Goal: Task Accomplishment & Management: Use online tool/utility

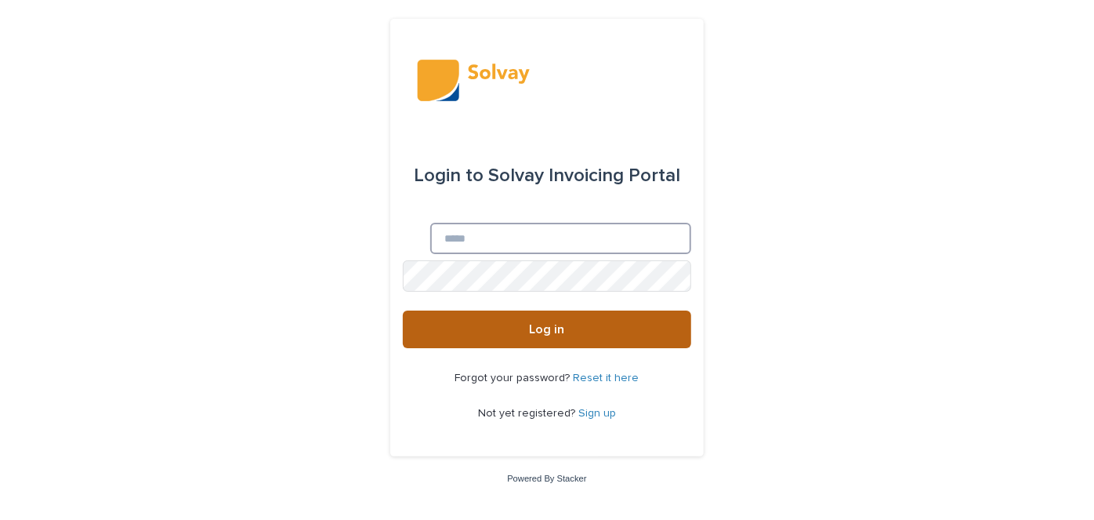
type input "**********"
click at [509, 327] on button "Log in" at bounding box center [547, 329] width 288 height 38
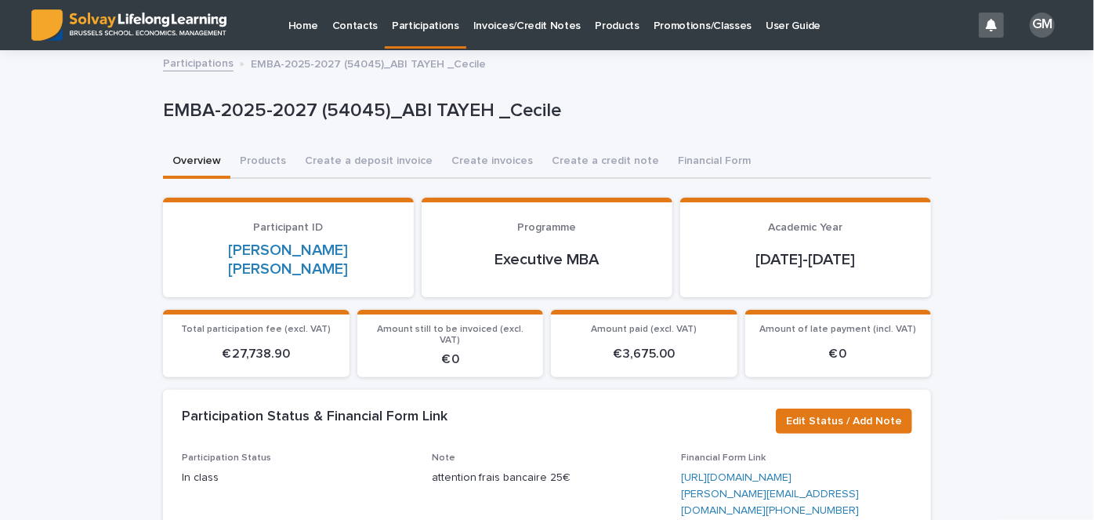
click at [524, 26] on p "Invoices/Credit Notes" at bounding box center [527, 16] width 108 height 33
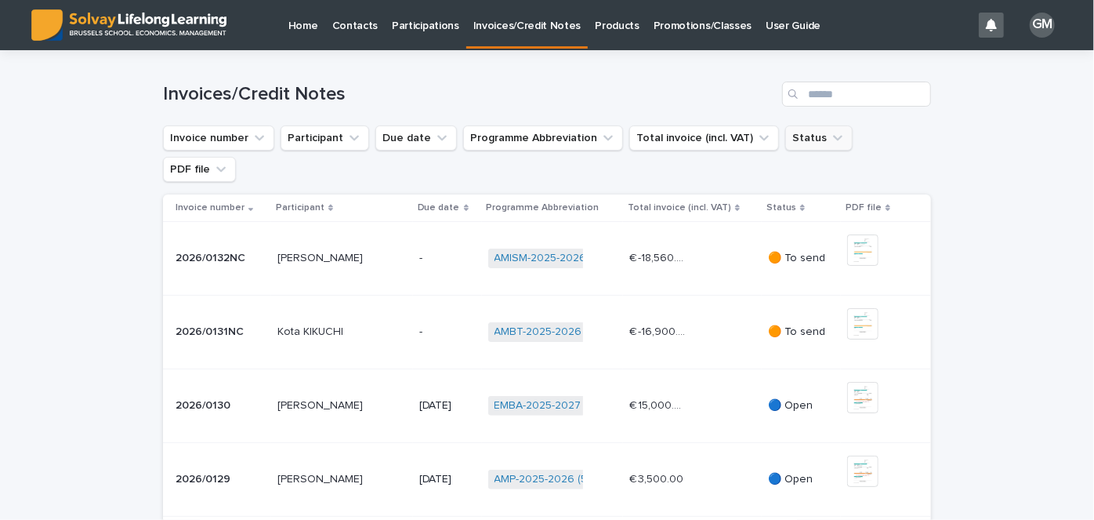
click at [830, 138] on icon "Status" at bounding box center [838, 138] width 16 height 16
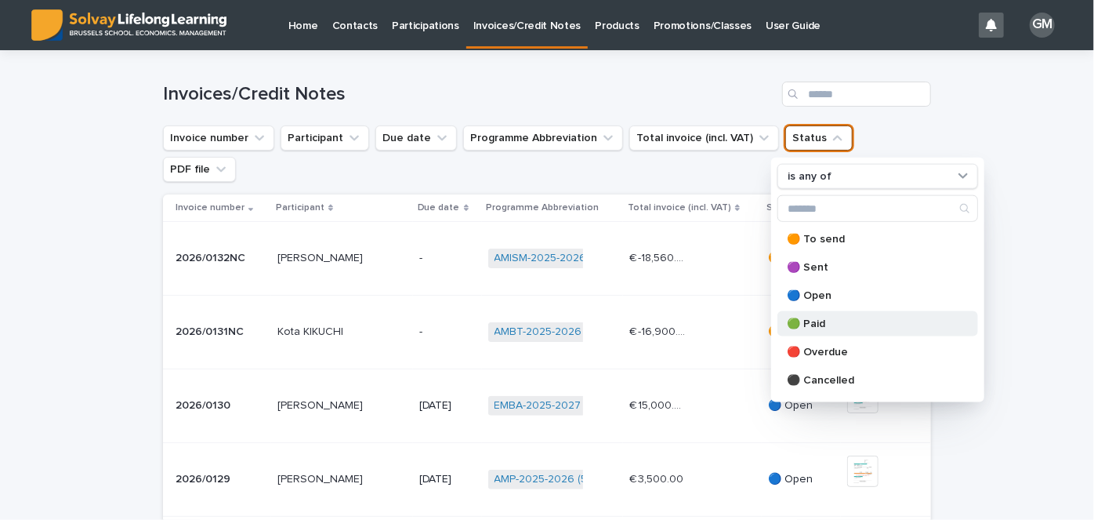
click at [819, 325] on p "🟢 Paid" at bounding box center [870, 323] width 166 height 11
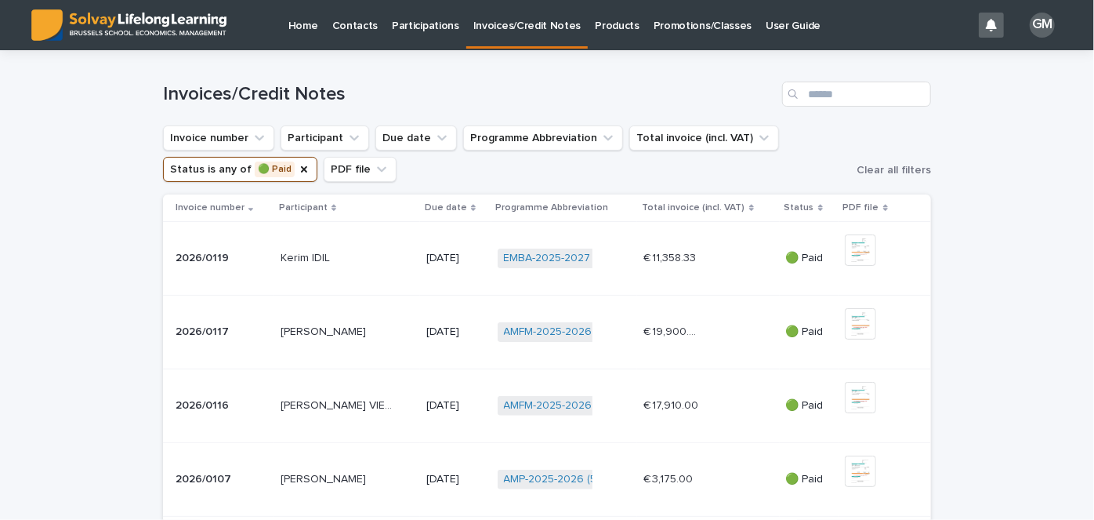
click at [422, 24] on p "Participations" at bounding box center [425, 16] width 67 height 33
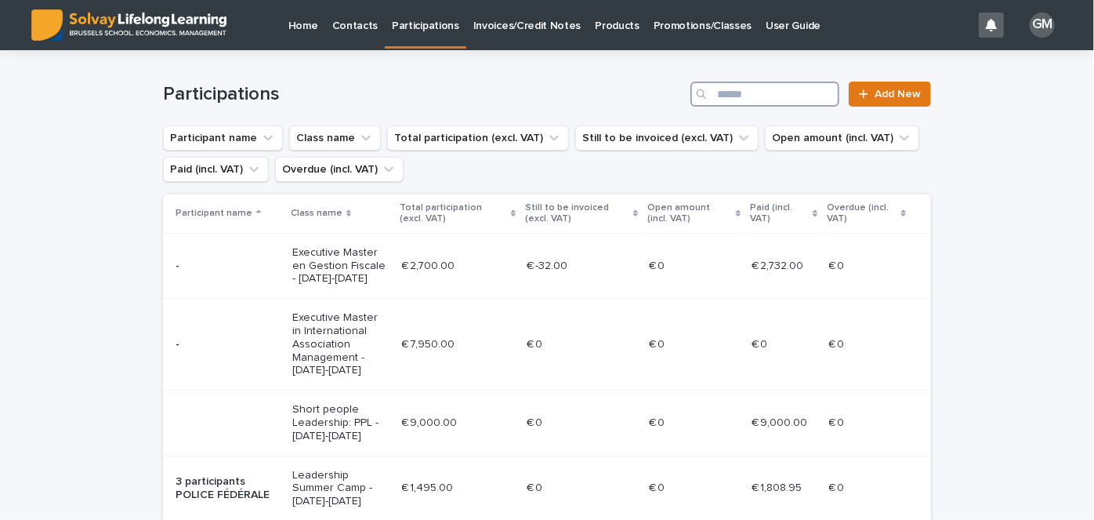
click at [751, 100] on input "Search" at bounding box center [764, 94] width 149 height 25
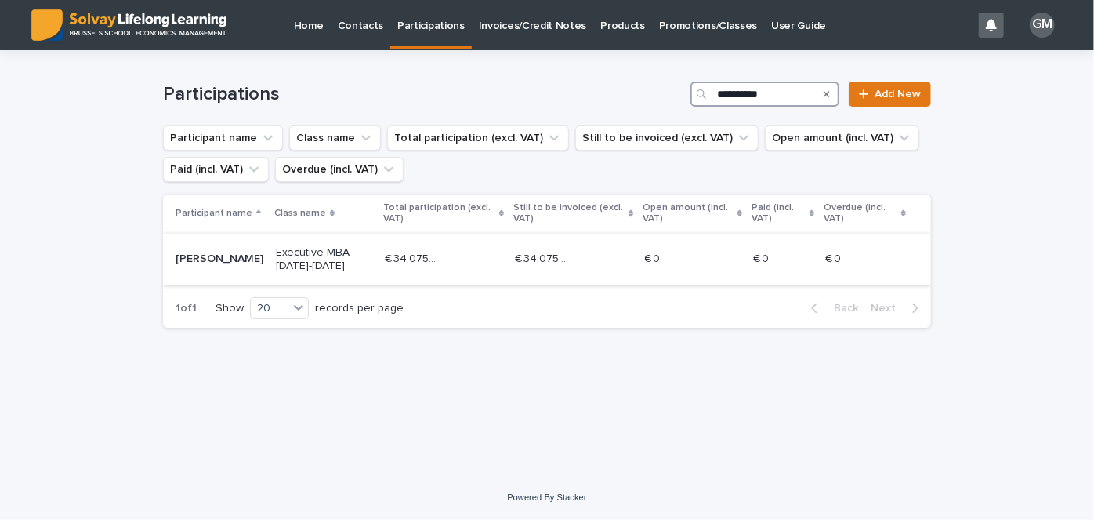
type input "**********"
click at [324, 253] on p "Executive MBA - [DATE]-[DATE]" at bounding box center [324, 259] width 96 height 27
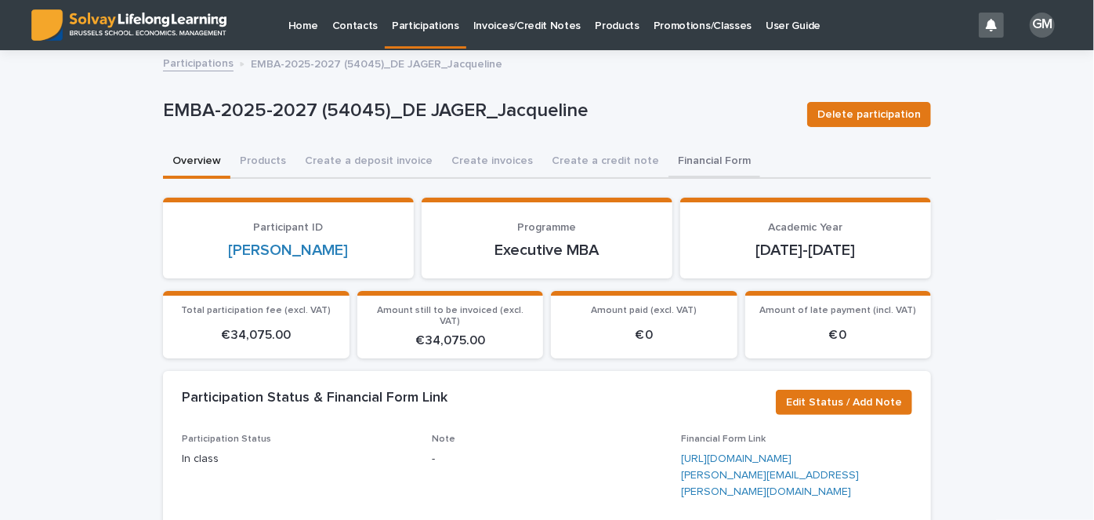
click at [704, 167] on button "Financial Form" at bounding box center [715, 162] width 92 height 33
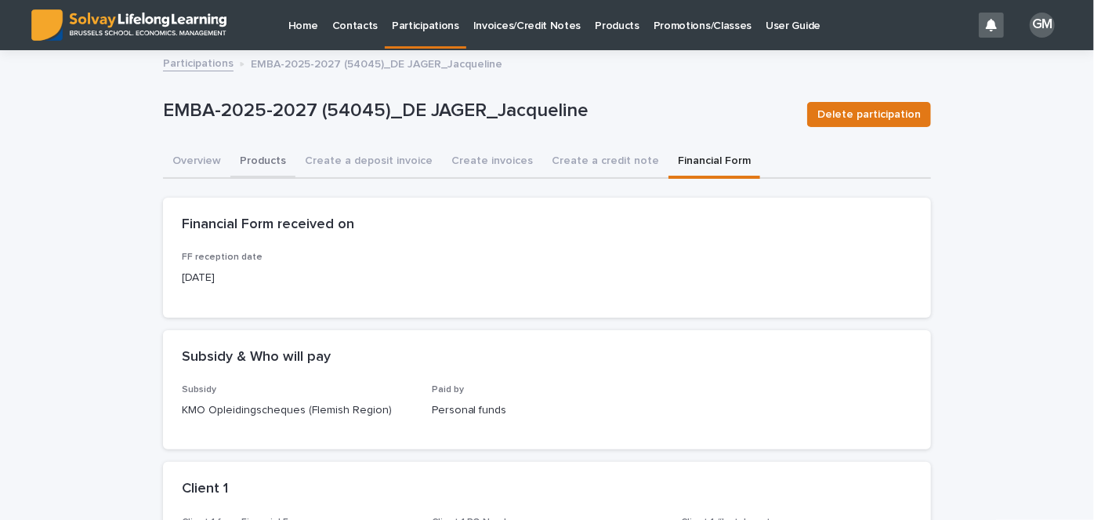
click at [254, 157] on button "Products" at bounding box center [262, 162] width 65 height 33
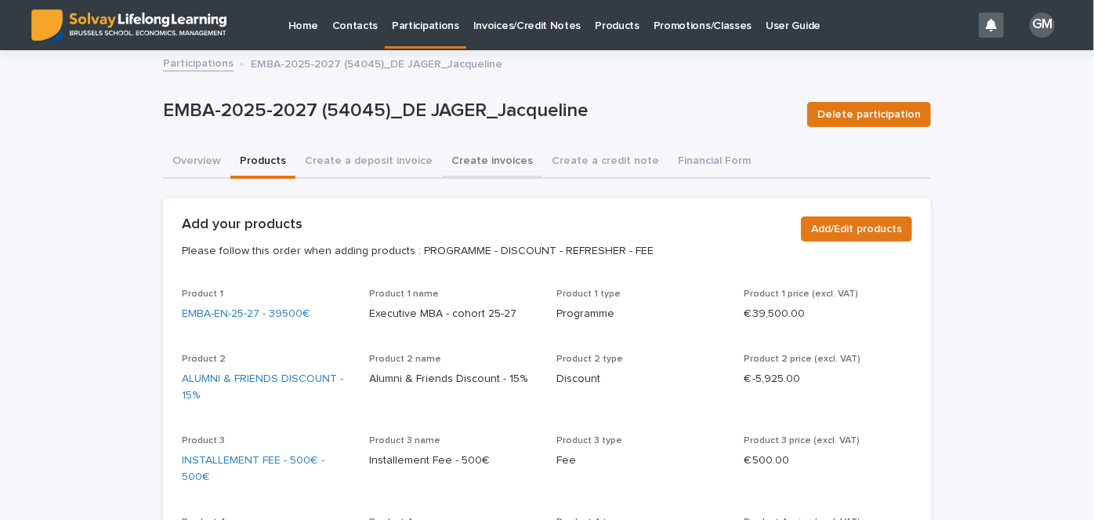
click at [474, 157] on button "Create invoices" at bounding box center [492, 162] width 100 height 33
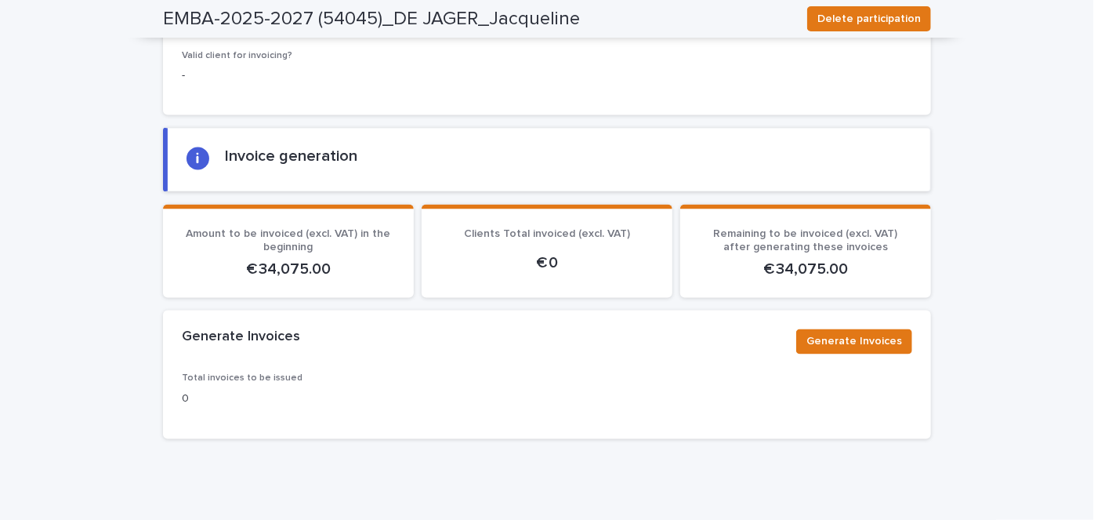
scroll to position [1390, 0]
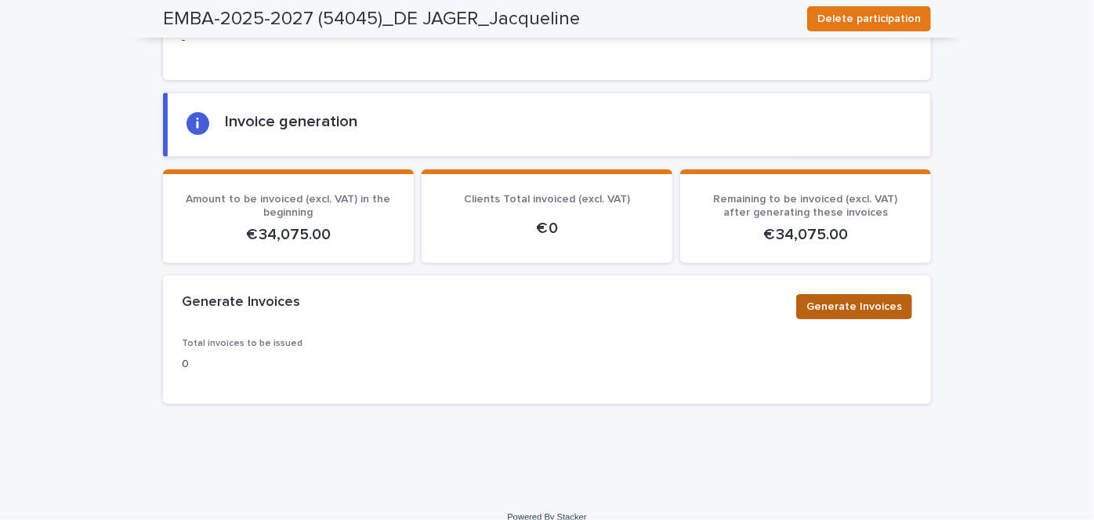
click at [863, 299] on span "Generate Invoices" at bounding box center [854, 307] width 96 height 16
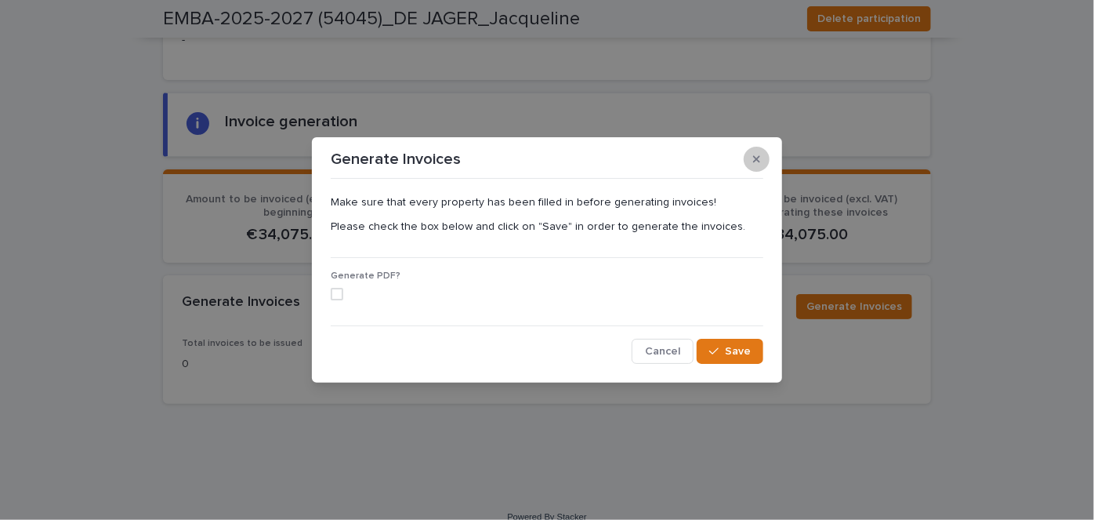
click at [756, 155] on icon "button" at bounding box center [756, 159] width 7 height 11
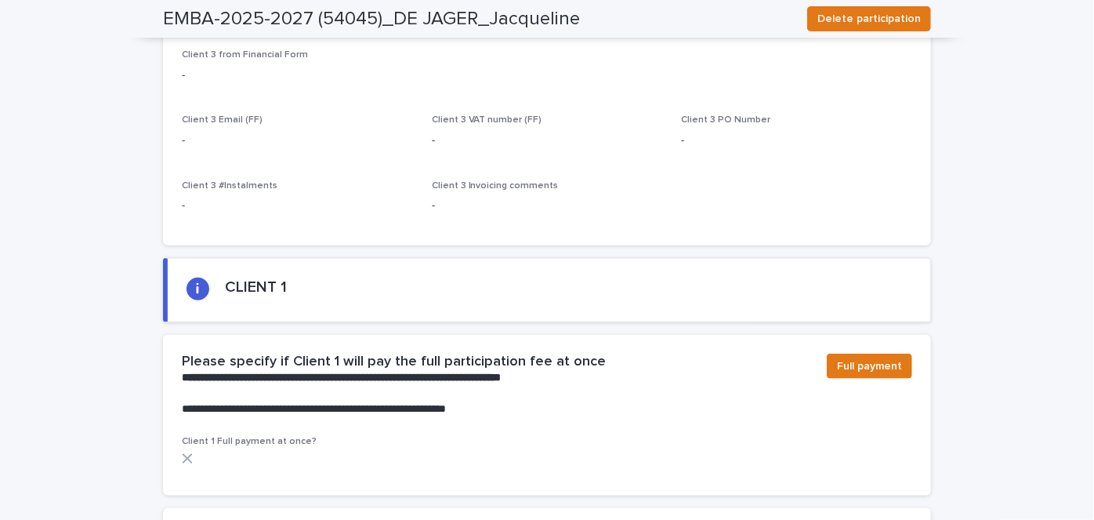
scroll to position [915, 0]
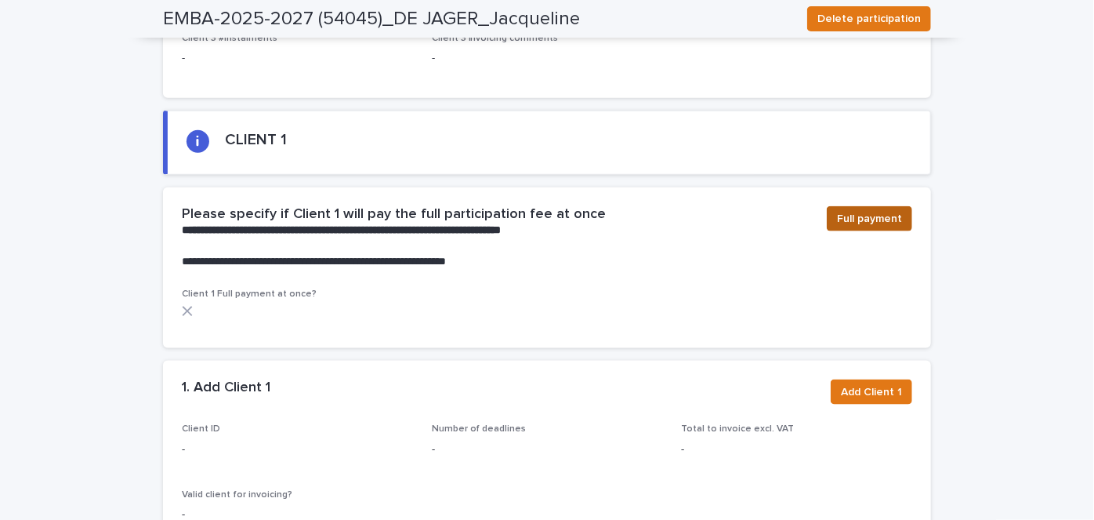
click at [848, 211] on span "Full payment" at bounding box center [869, 219] width 65 height 16
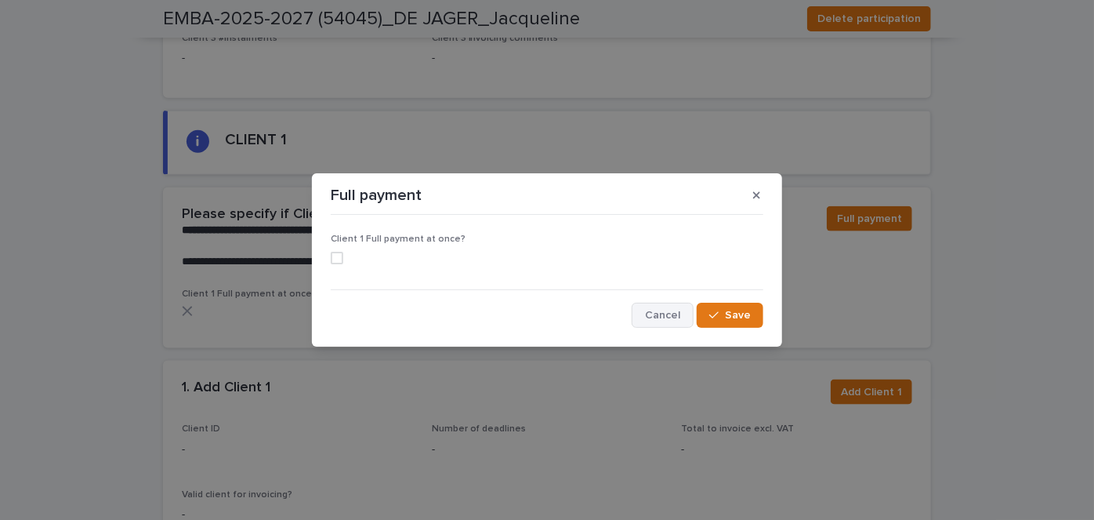
click at [667, 304] on button "Cancel" at bounding box center [663, 315] width 62 height 25
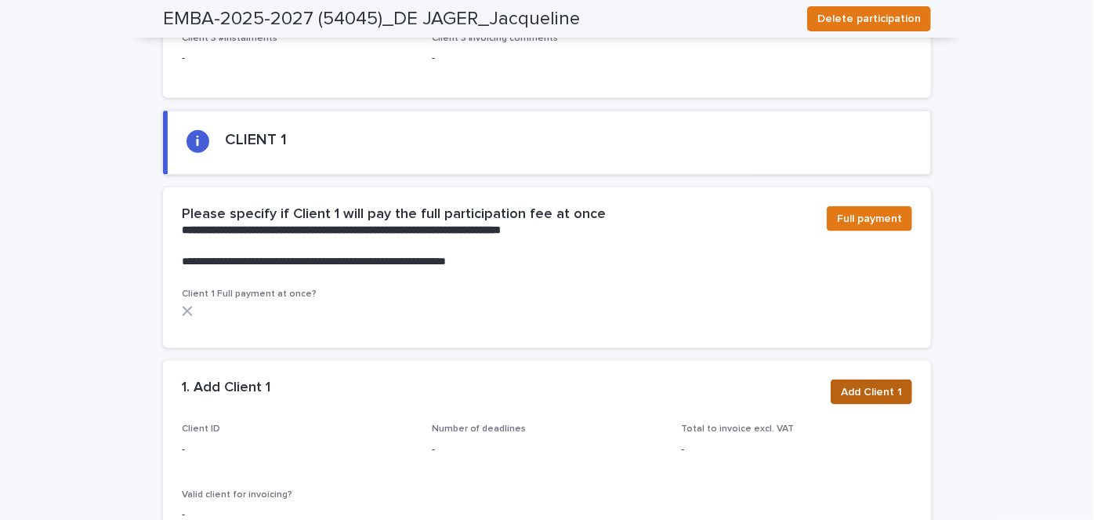
click at [882, 384] on span "Add Client 1" at bounding box center [871, 392] width 61 height 16
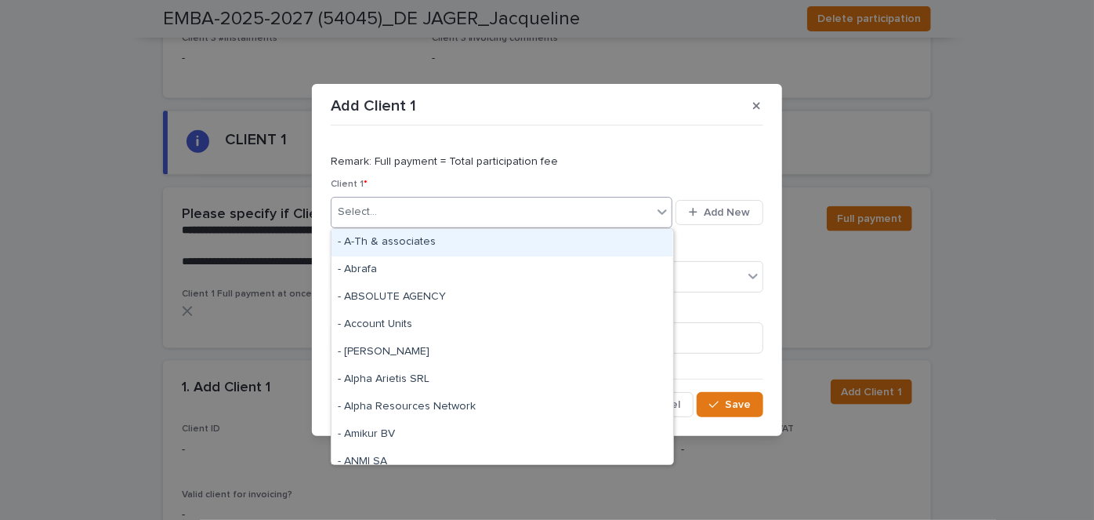
click at [458, 201] on div "Select..." at bounding box center [492, 212] width 321 height 26
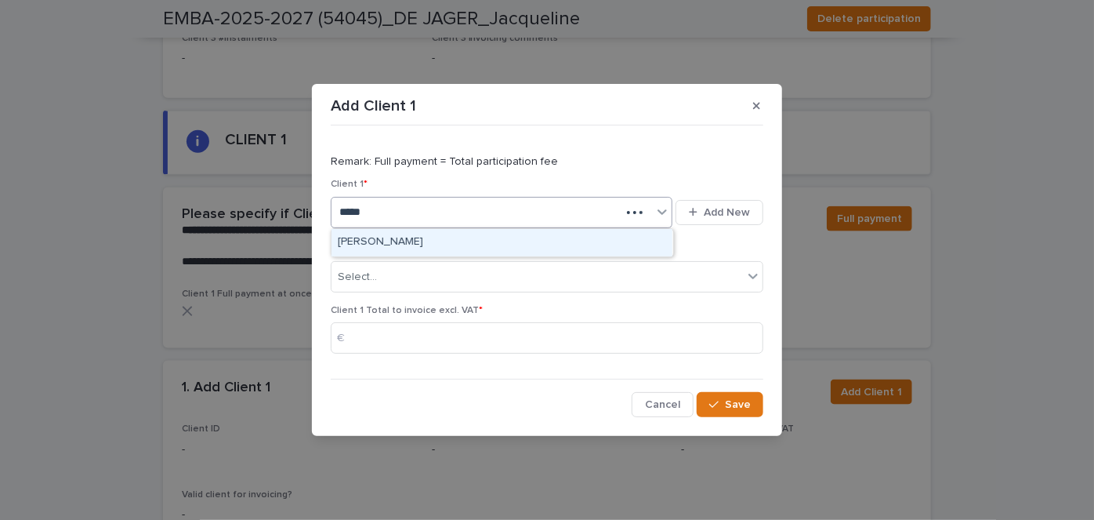
type input "******"
click at [421, 245] on div "[PERSON_NAME]" at bounding box center [502, 242] width 341 height 27
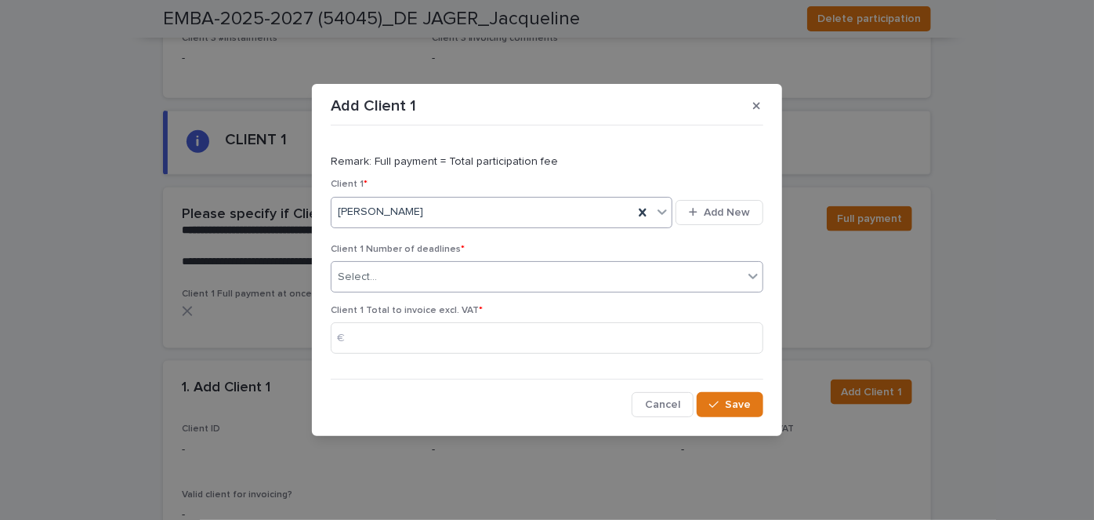
click at [423, 277] on div "Select..." at bounding box center [537, 277] width 411 height 26
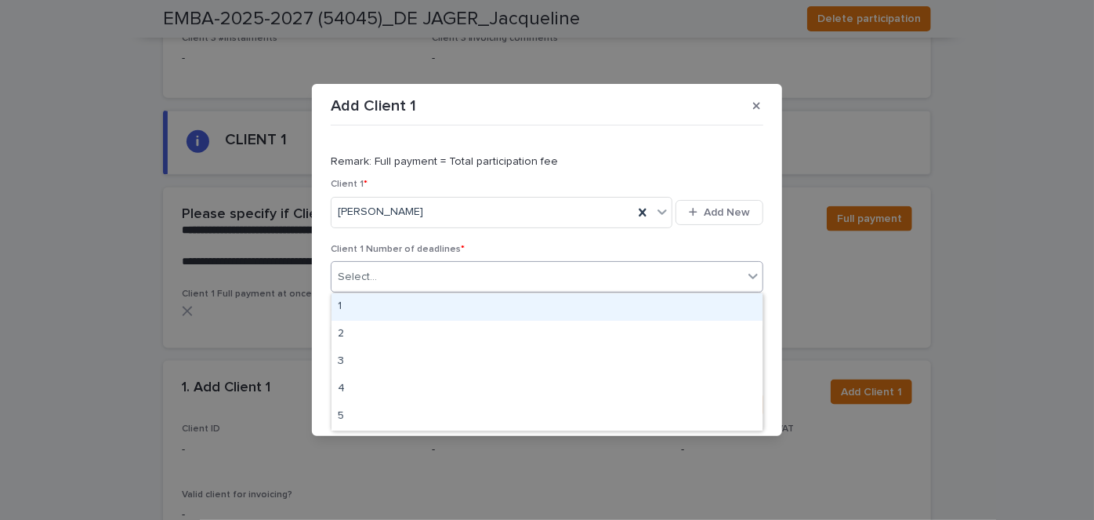
click at [397, 314] on div "1" at bounding box center [547, 306] width 431 height 27
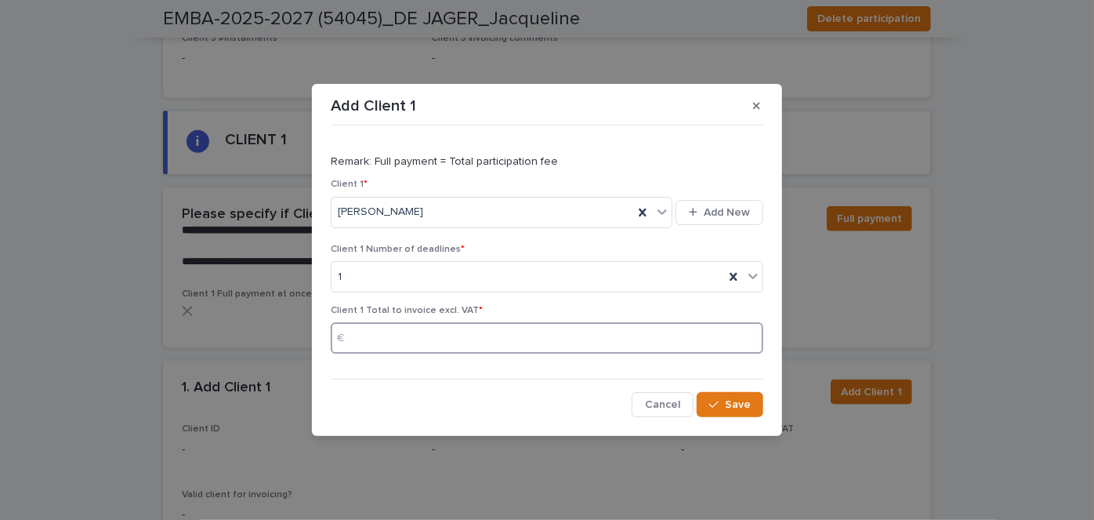
click at [419, 329] on input at bounding box center [547, 337] width 433 height 31
type input "********"
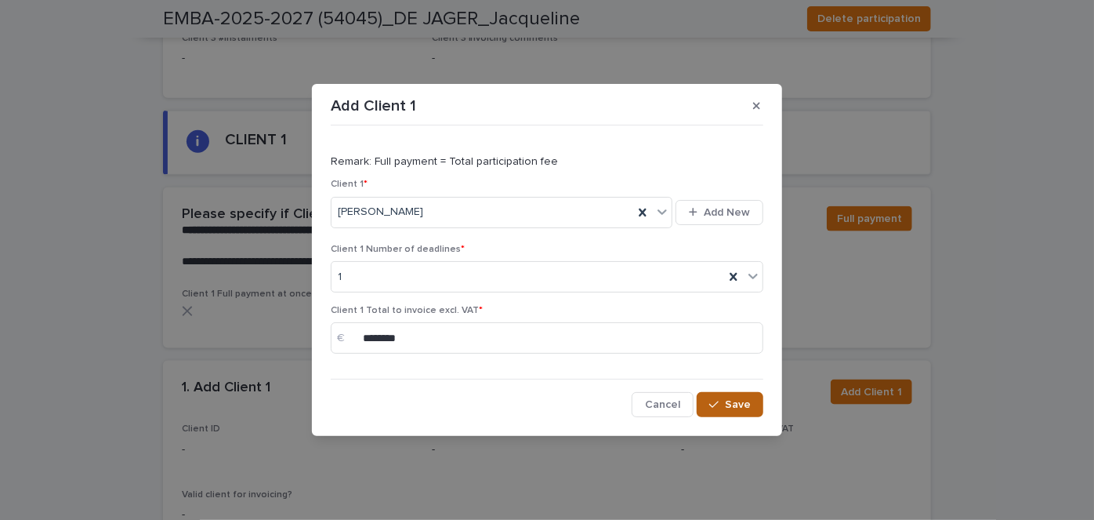
click at [735, 397] on button "Save" at bounding box center [730, 404] width 67 height 25
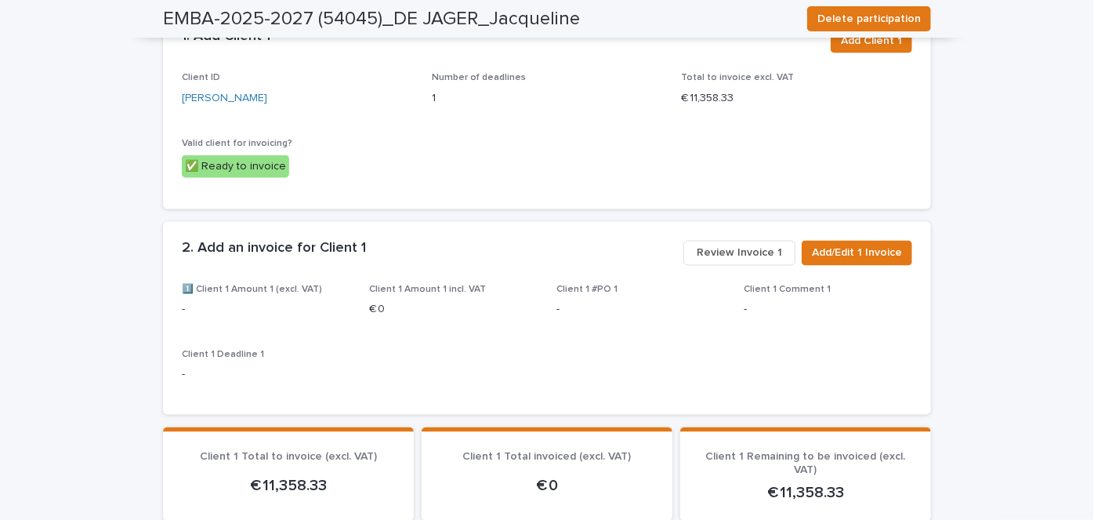
scroll to position [1230, 0]
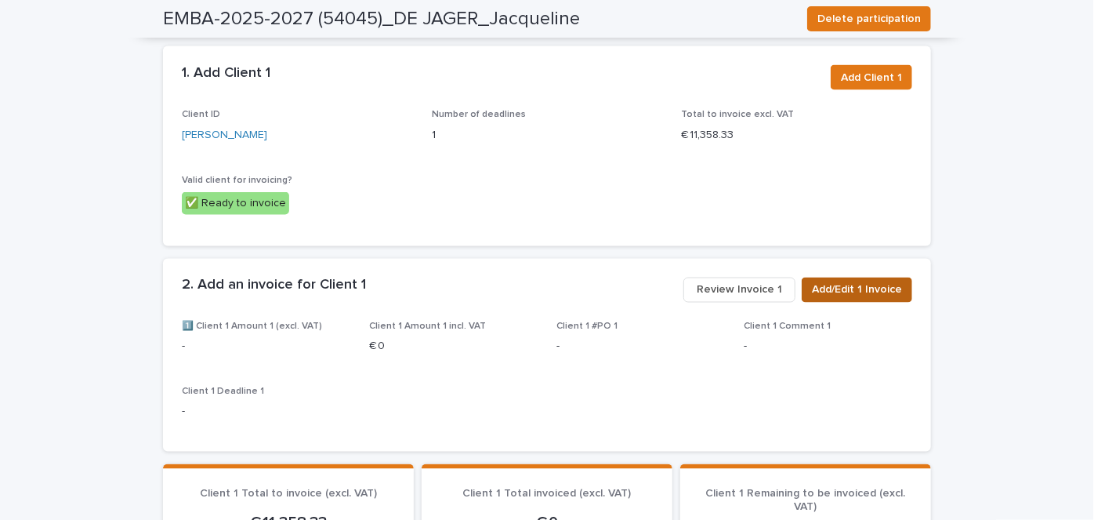
click at [863, 282] on span "Add/Edit 1 Invoice" at bounding box center [857, 290] width 90 height 16
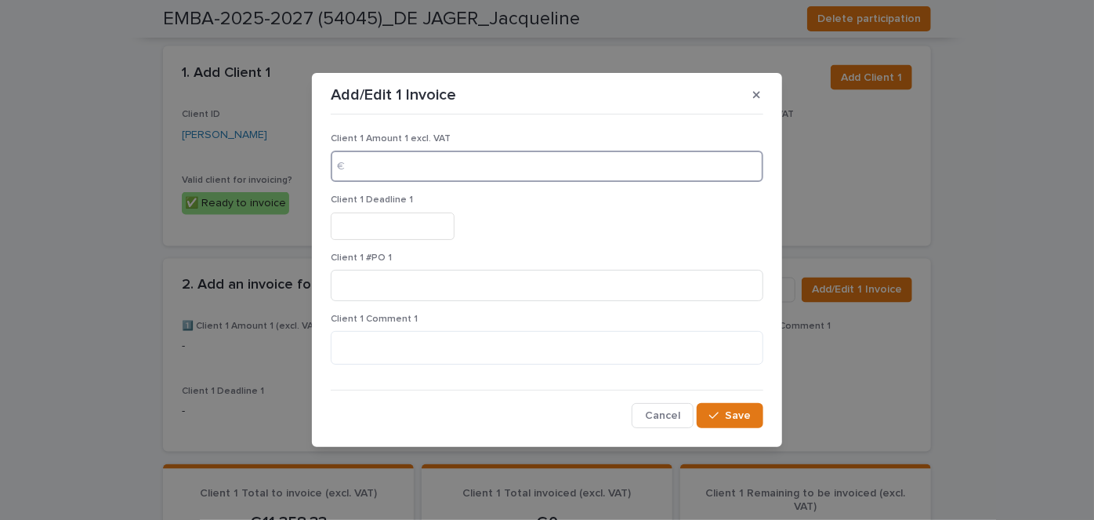
click at [466, 171] on input at bounding box center [547, 165] width 433 height 31
type input "********"
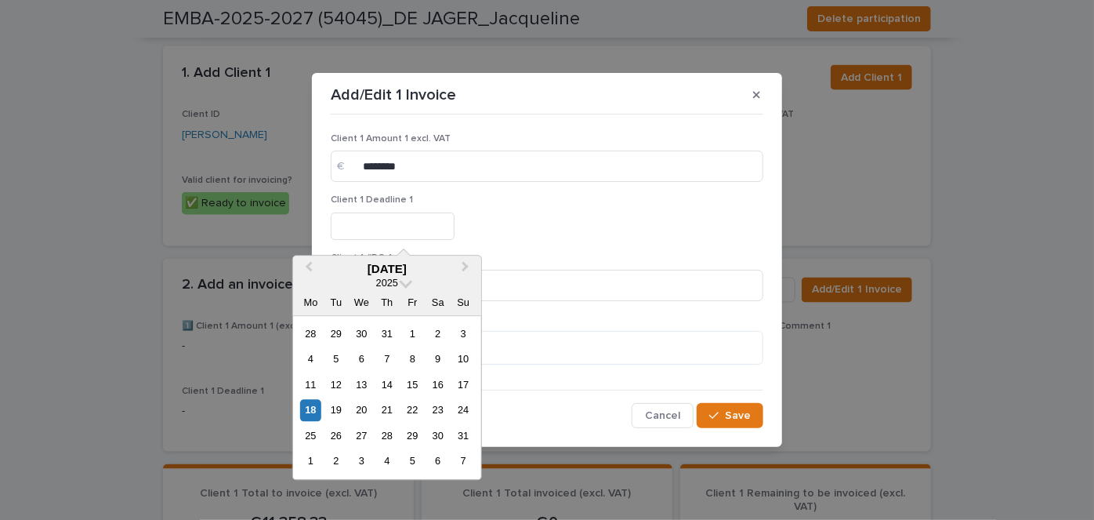
click at [386, 219] on input "text" at bounding box center [393, 225] width 124 height 27
click at [469, 263] on button "Next Month" at bounding box center [467, 269] width 25 height 25
click at [332, 357] on div "9" at bounding box center [335, 359] width 21 height 21
type input "********"
click at [391, 221] on input "********" at bounding box center [393, 225] width 124 height 27
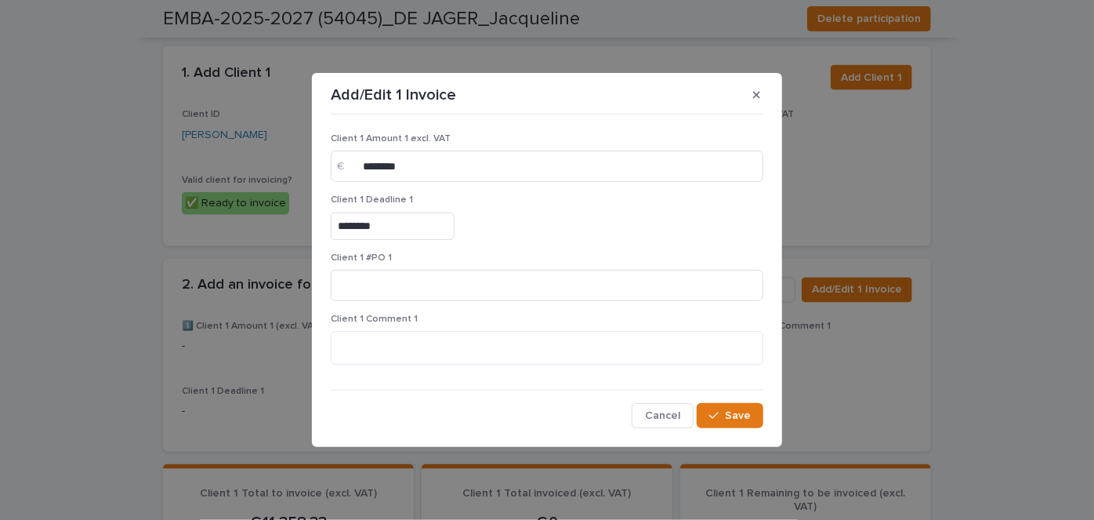
click at [572, 234] on div "********" at bounding box center [547, 225] width 433 height 27
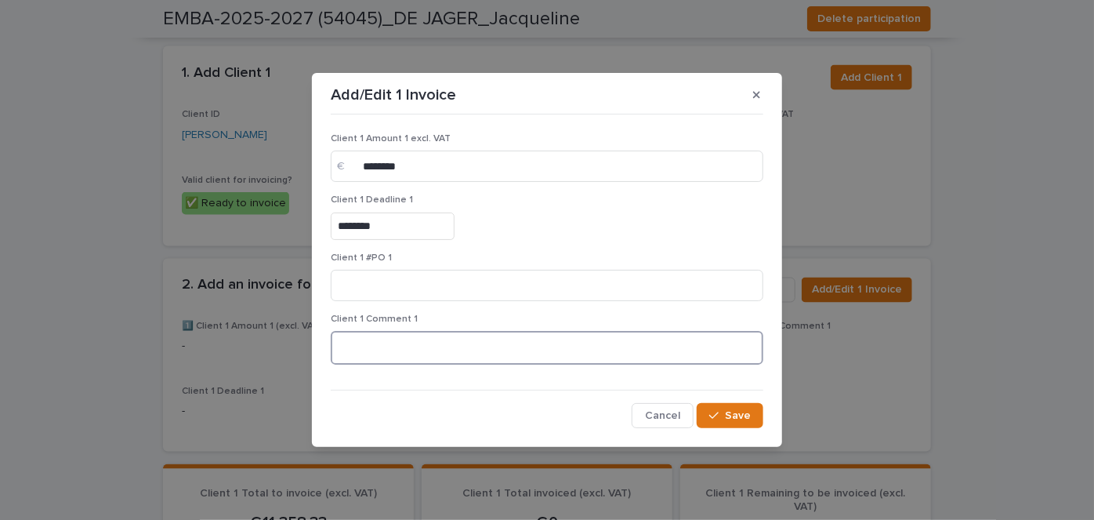
click at [403, 343] on textarea at bounding box center [547, 347] width 433 height 33
type textarea "**********"
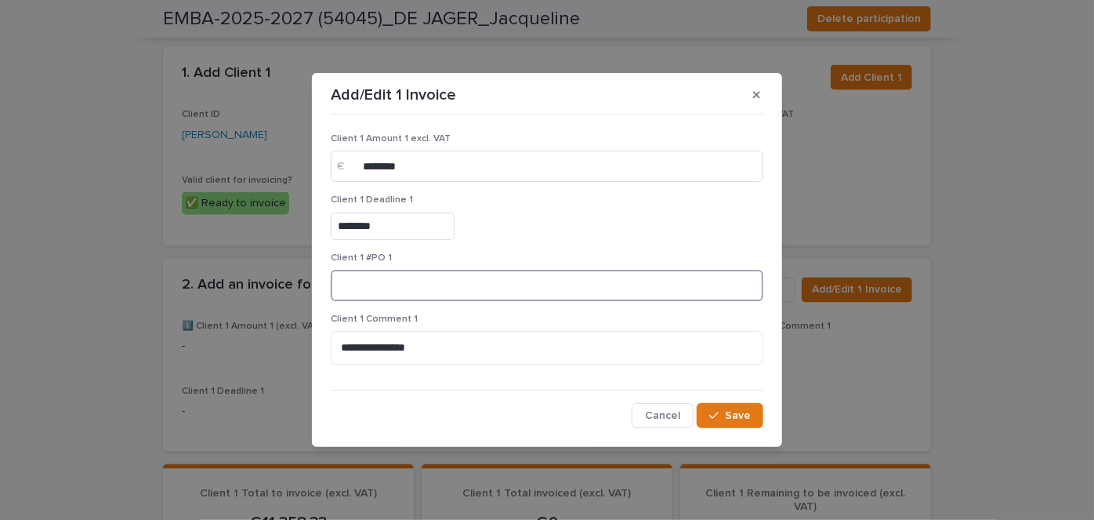
click at [538, 285] on input at bounding box center [547, 285] width 433 height 31
click at [741, 418] on span "Save" at bounding box center [738, 415] width 26 height 11
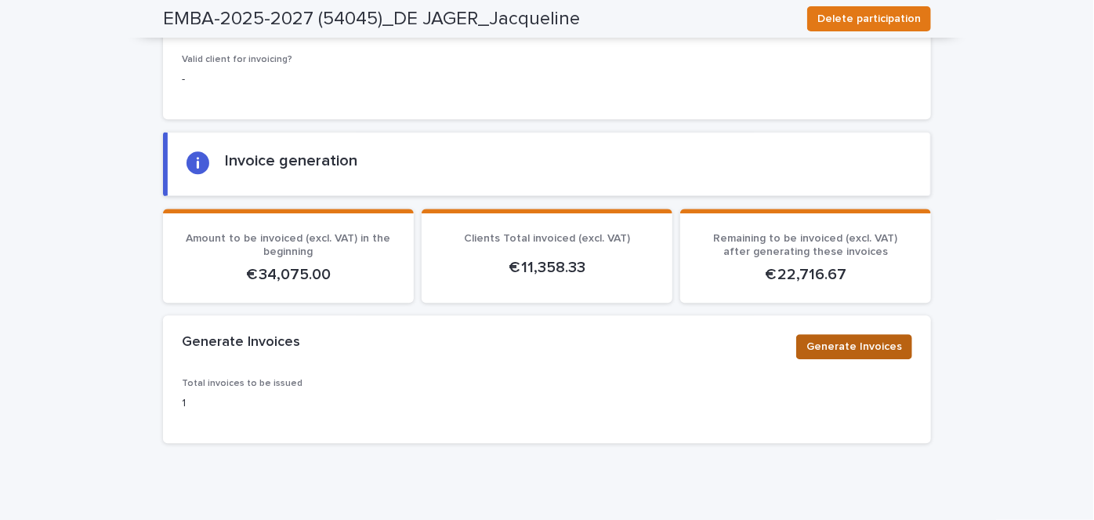
scroll to position [1980, 0]
click at [853, 338] on span "Generate Invoices" at bounding box center [854, 346] width 96 height 16
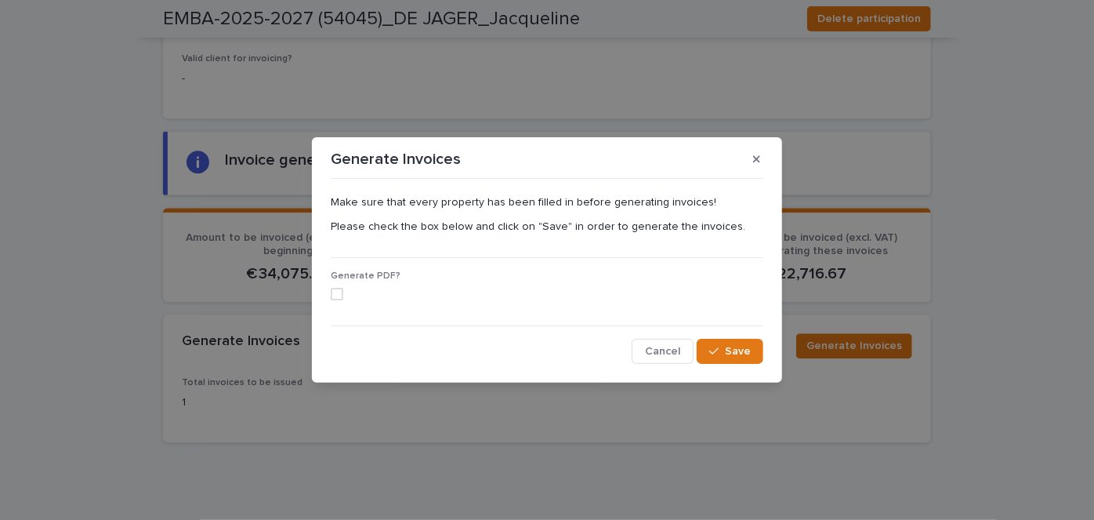
click at [340, 290] on span at bounding box center [337, 294] width 13 height 13
click at [741, 347] on span "Save" at bounding box center [738, 351] width 26 height 11
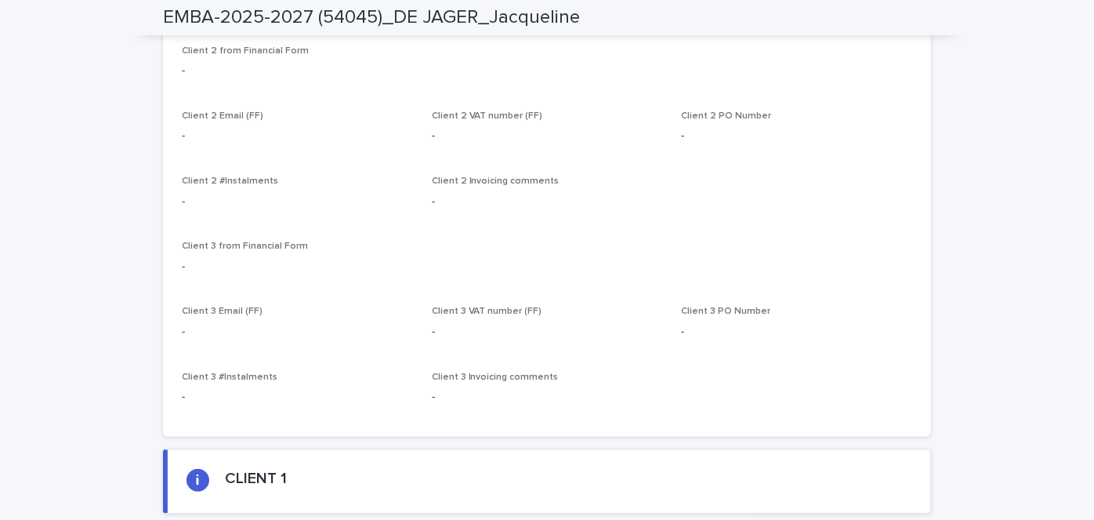
scroll to position [0, 0]
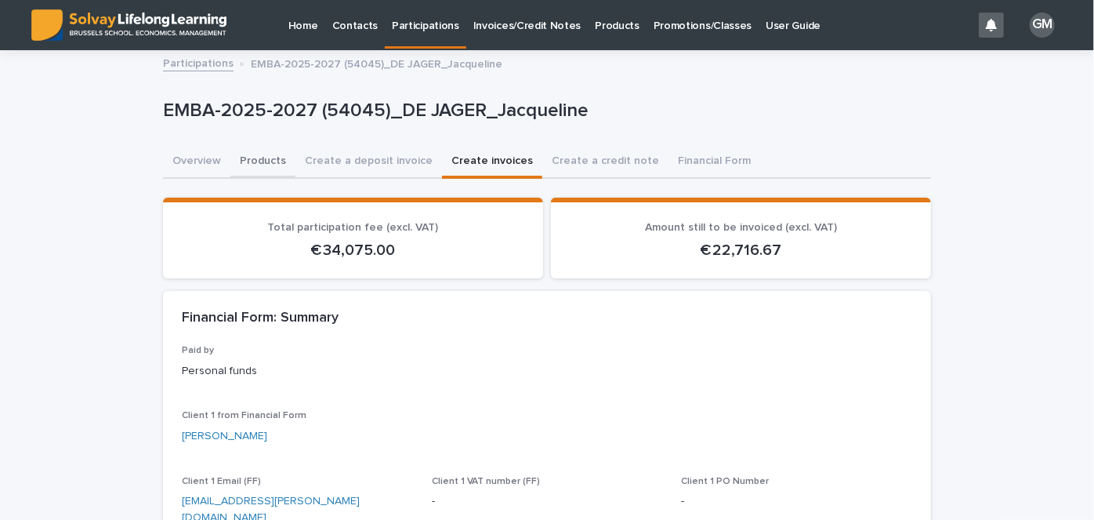
click at [239, 161] on button "Products" at bounding box center [262, 162] width 65 height 33
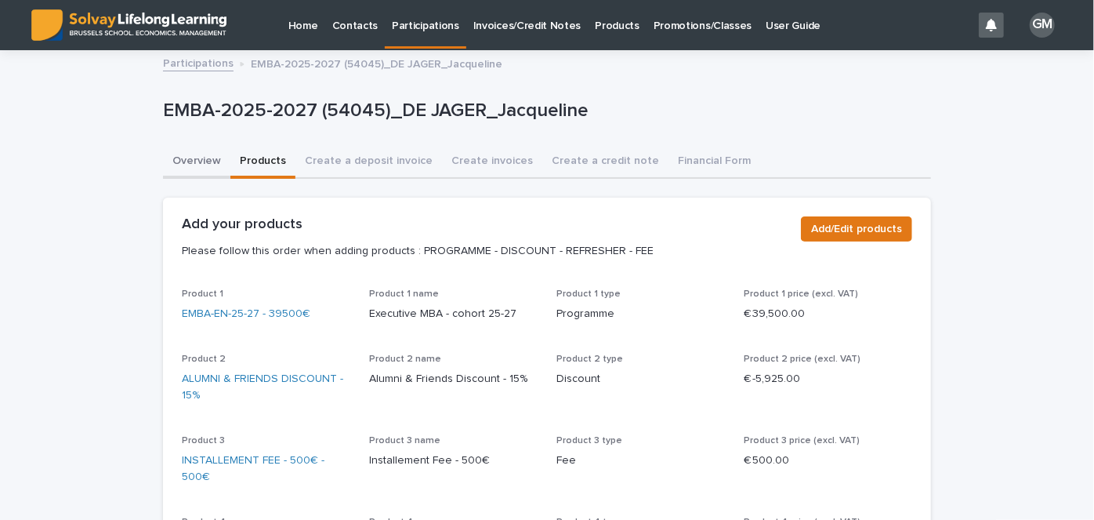
click at [198, 166] on button "Overview" at bounding box center [196, 162] width 67 height 33
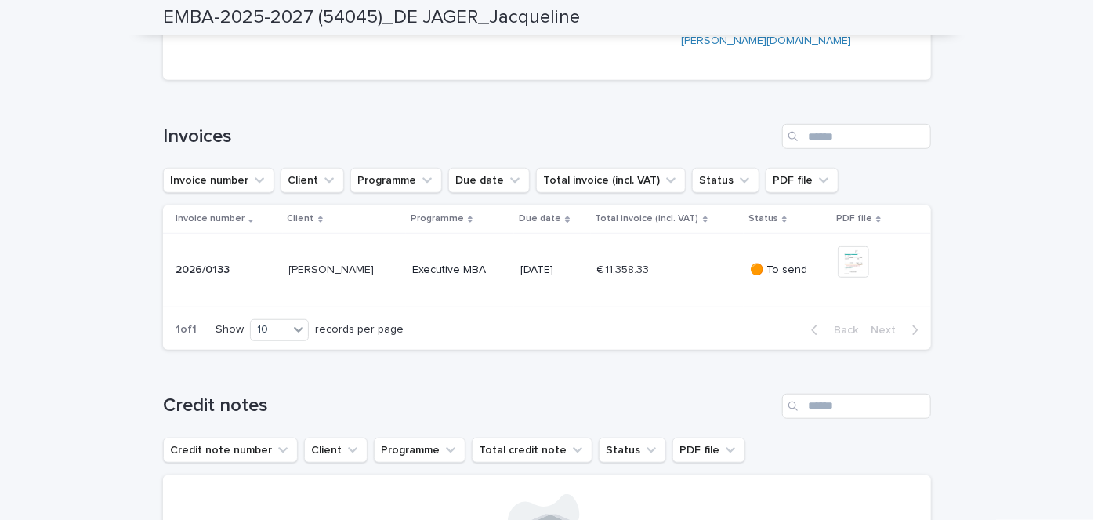
scroll to position [455, 0]
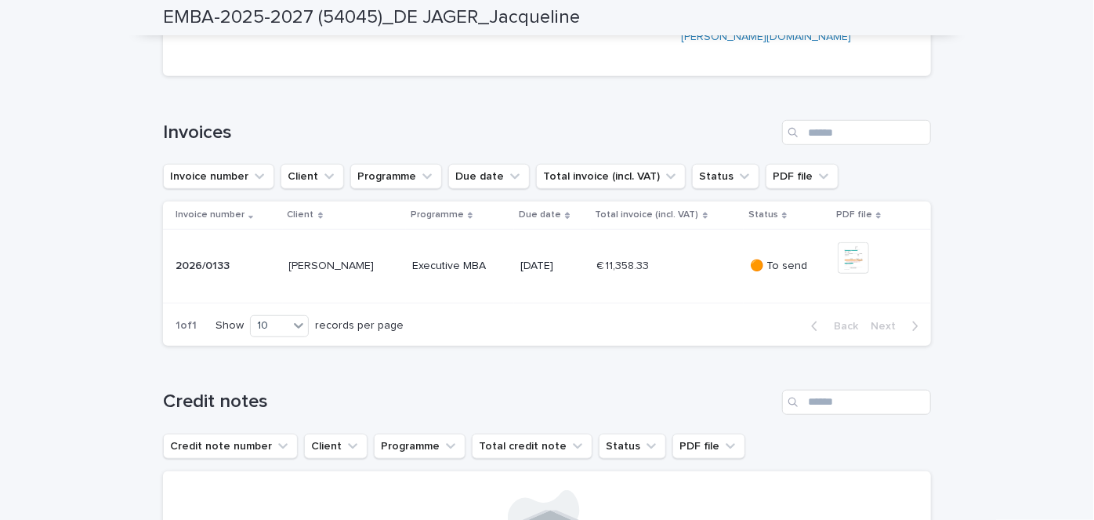
click at [708, 303] on td "€ 11,358.33 € 11,358.33" at bounding box center [667, 266] width 153 height 74
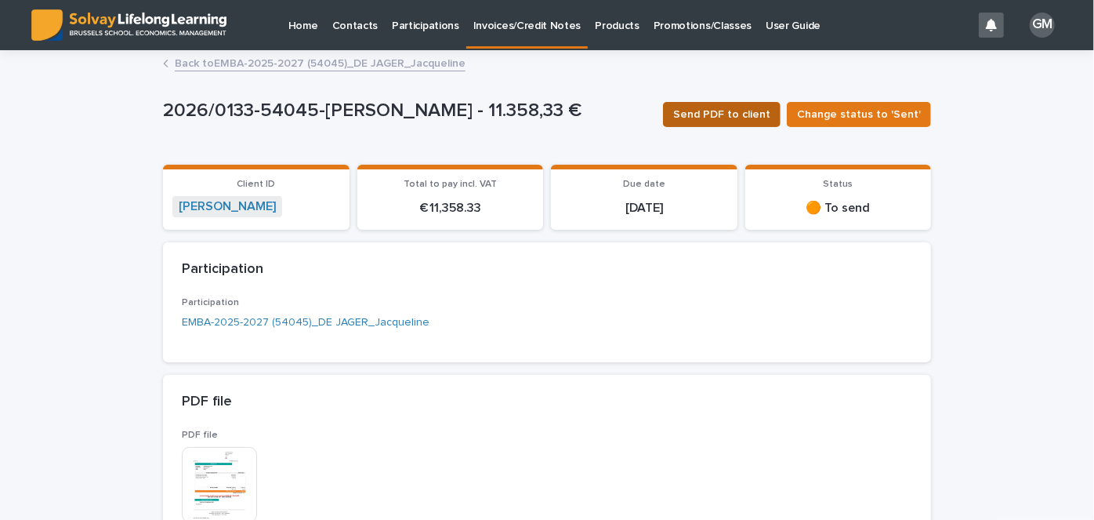
click at [710, 109] on span "Send PDF to client" at bounding box center [721, 115] width 97 height 16
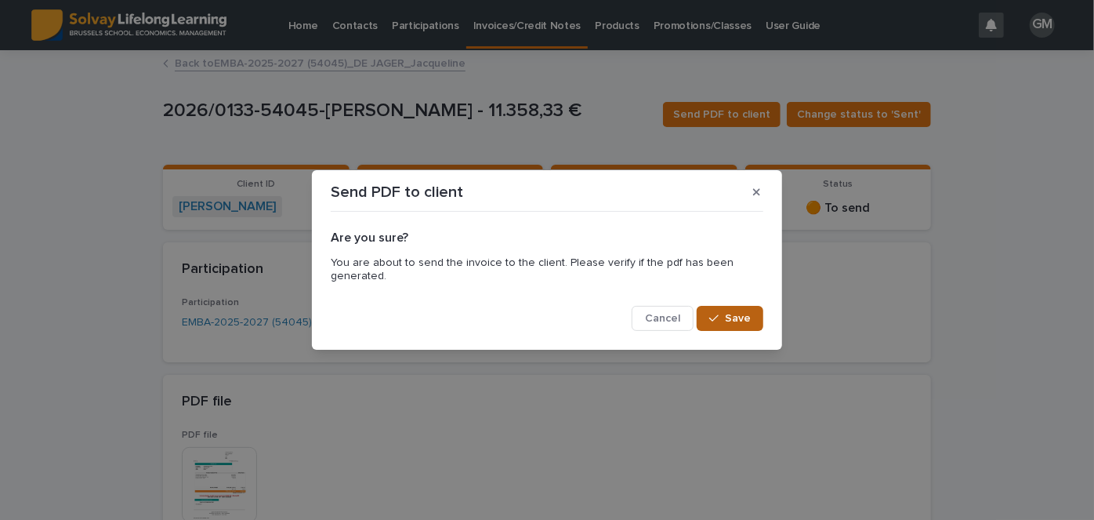
click at [736, 320] on span "Save" at bounding box center [738, 318] width 26 height 11
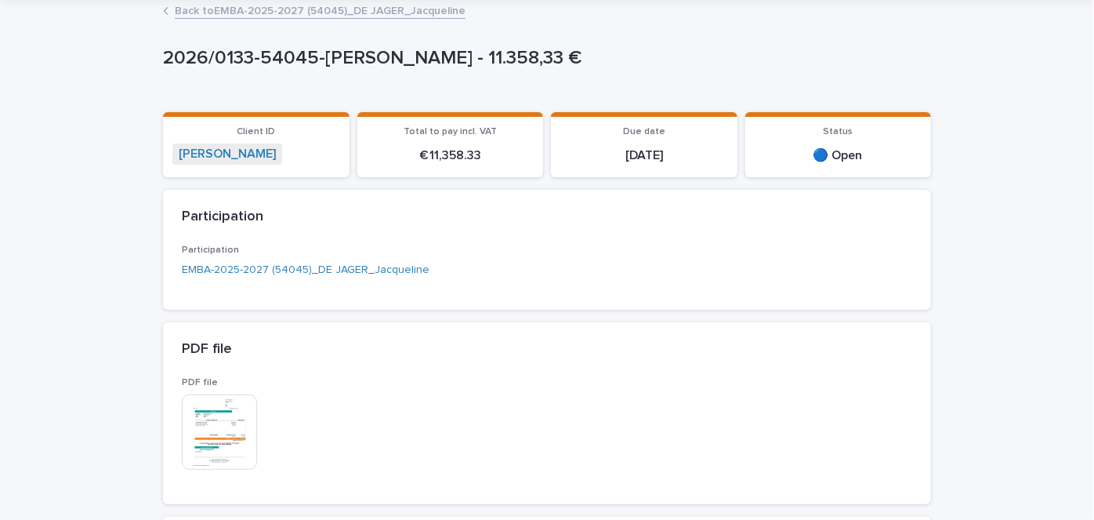
scroll to position [48, 0]
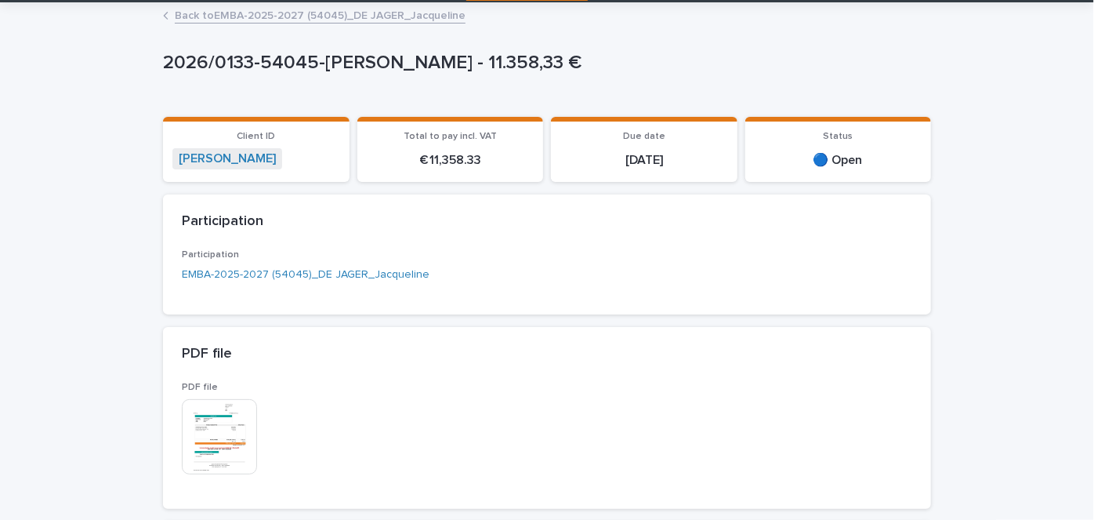
click at [277, 16] on link "Back to EMBA-2025-2027 (54045)_DE JAGER_Jacqueline" at bounding box center [320, 14] width 291 height 18
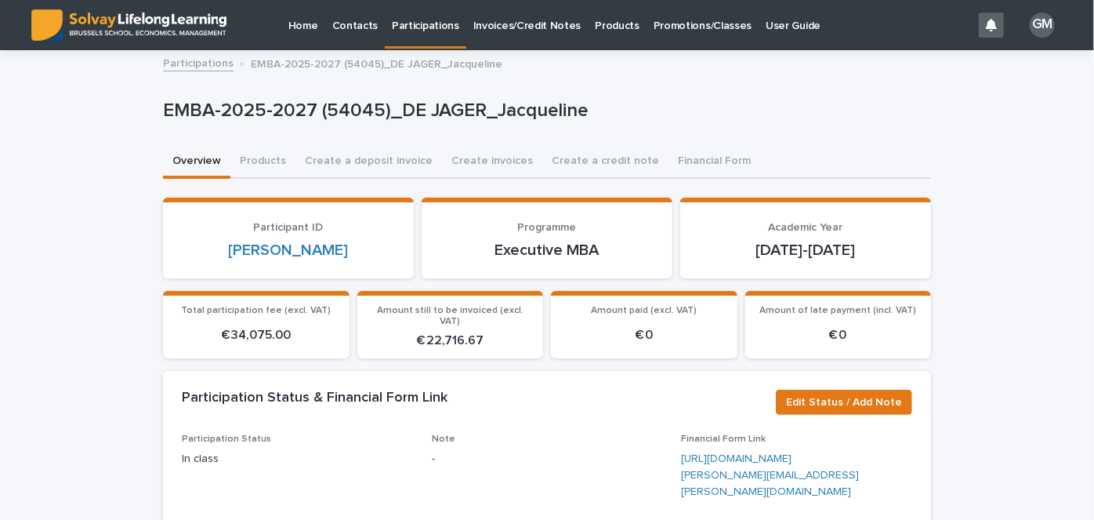
click at [310, 30] on p "Home" at bounding box center [303, 16] width 30 height 33
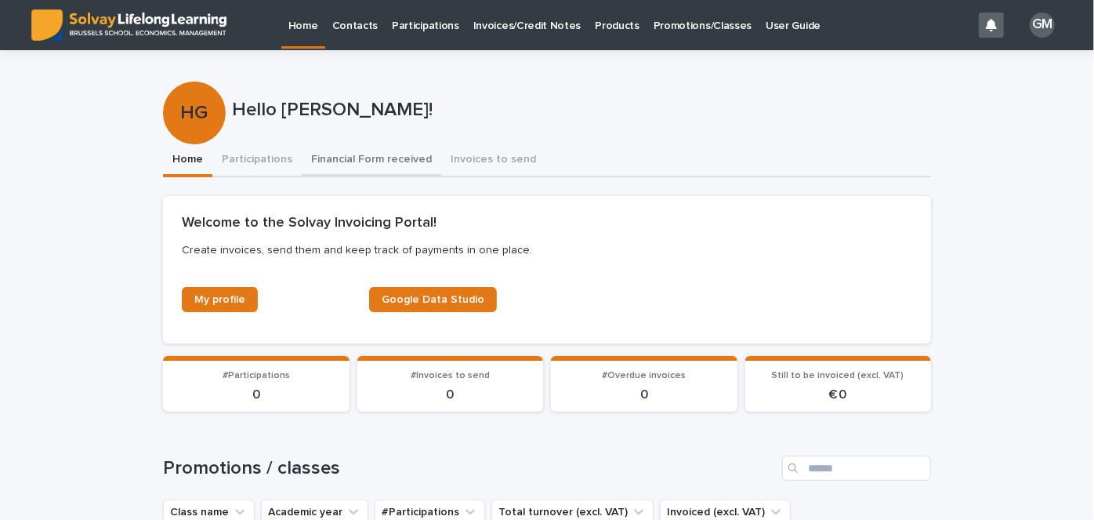
click at [351, 162] on button "Financial Form received" at bounding box center [372, 160] width 140 height 33
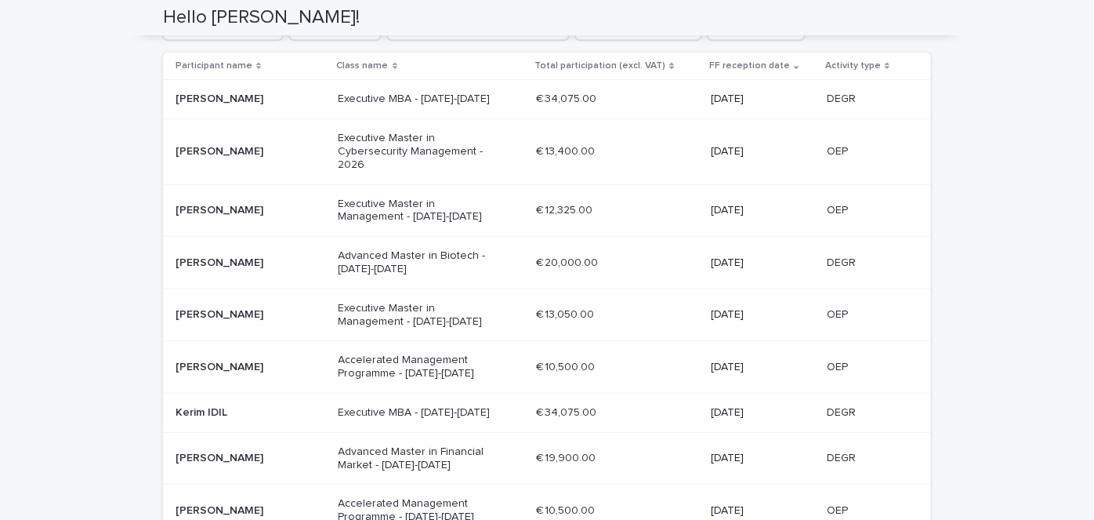
scroll to position [263, 0]
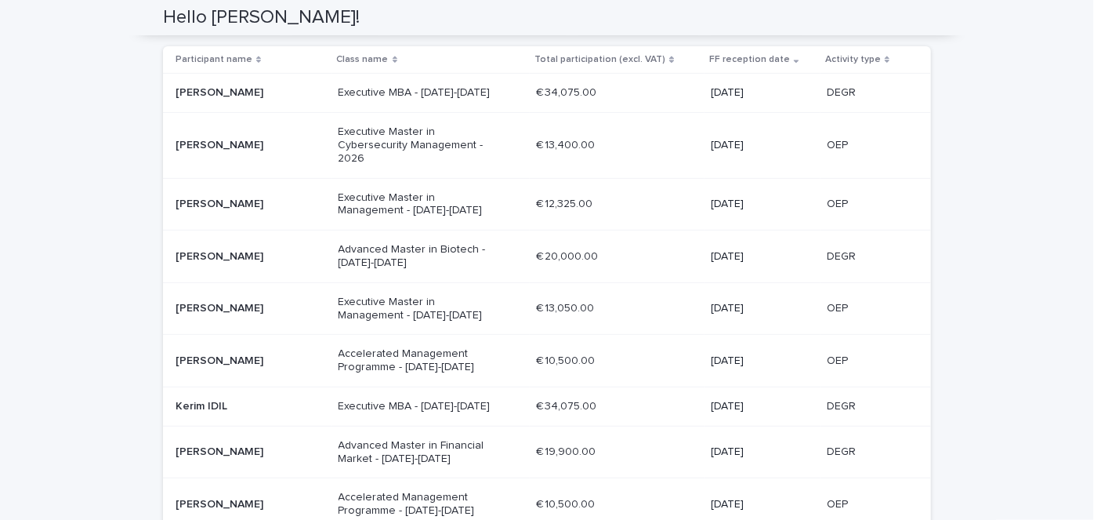
click at [259, 208] on p "[PERSON_NAME]" at bounding box center [251, 204] width 150 height 13
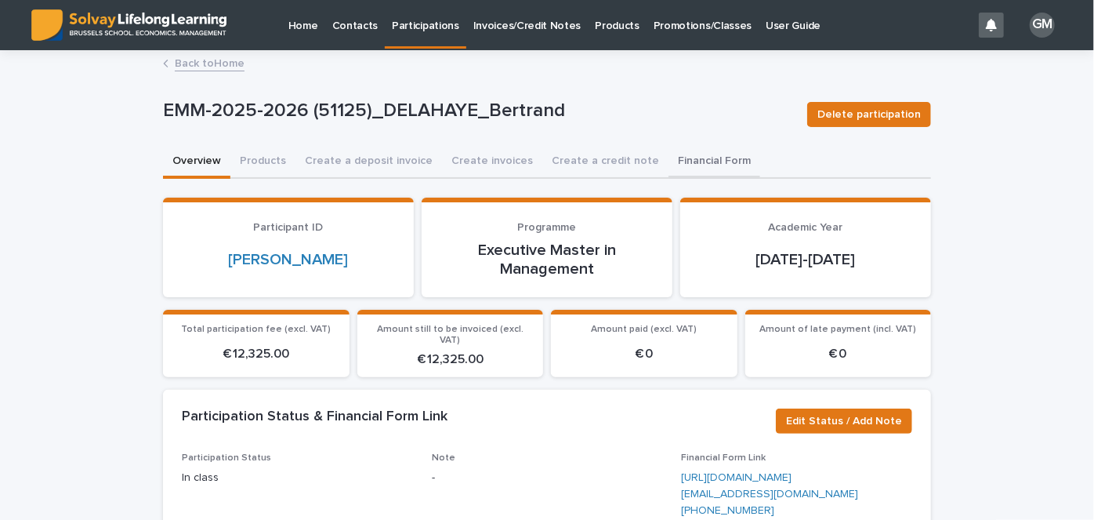
click at [700, 161] on button "Financial Form" at bounding box center [715, 162] width 92 height 33
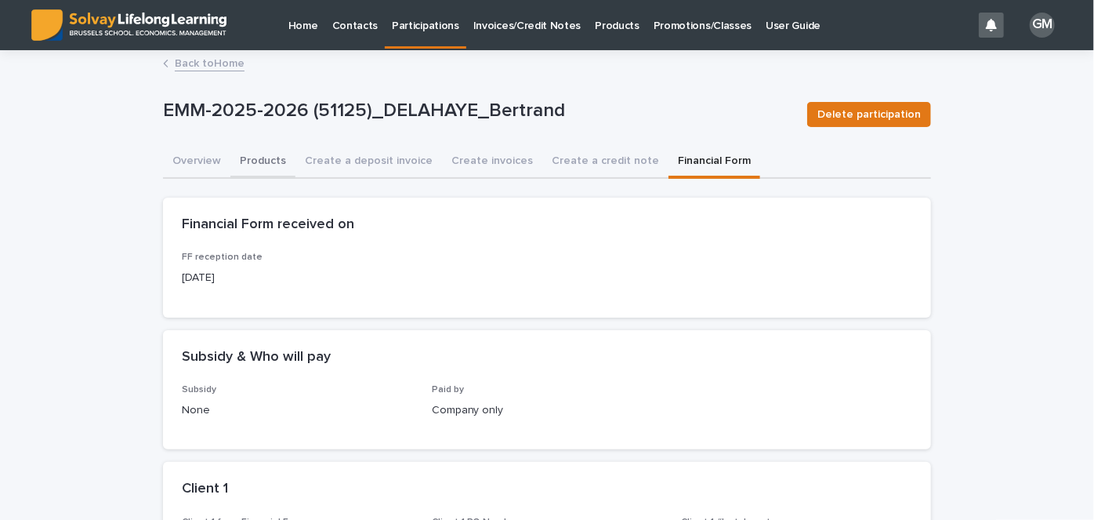
click at [248, 161] on button "Products" at bounding box center [262, 162] width 65 height 33
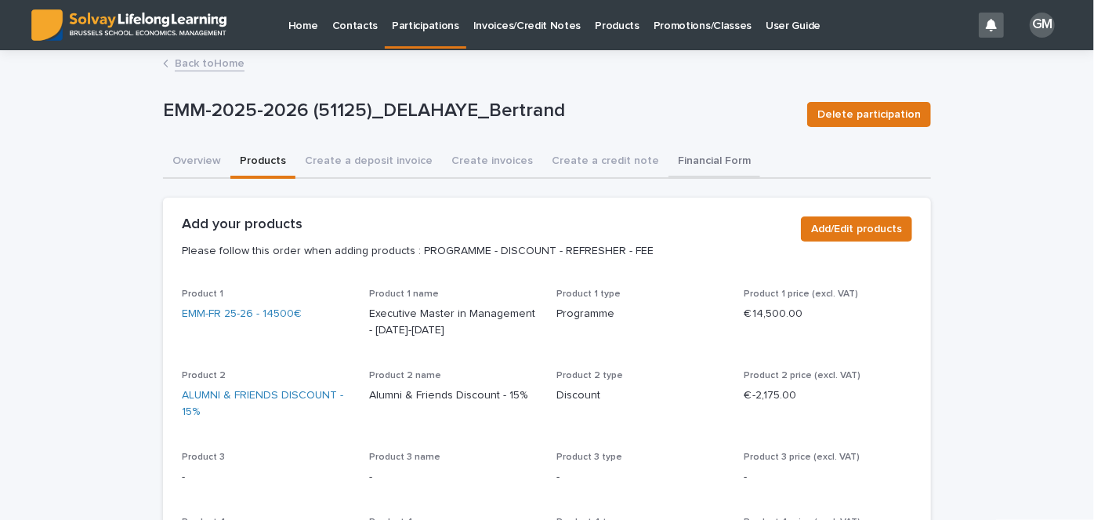
click at [694, 163] on button "Financial Form" at bounding box center [715, 162] width 92 height 33
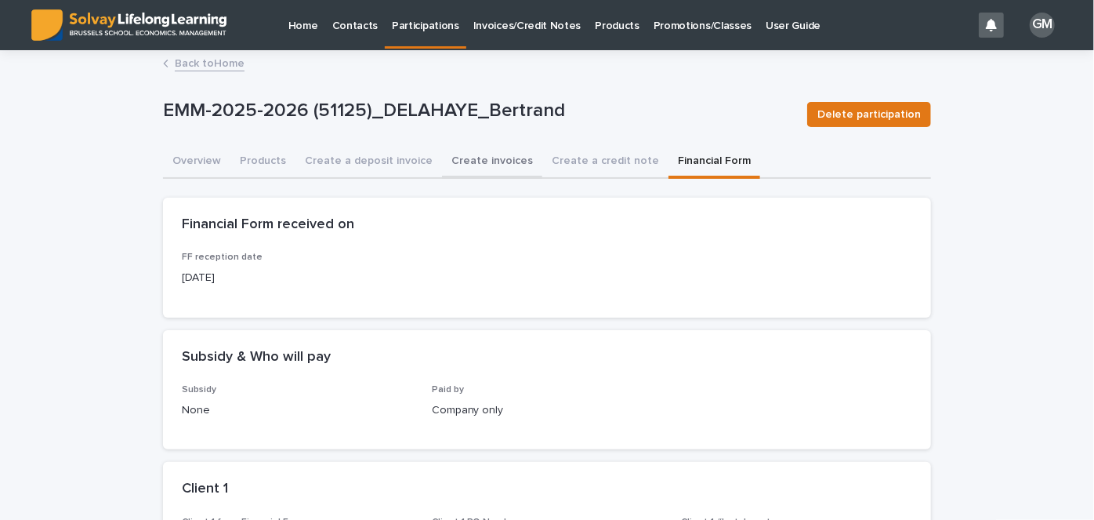
click at [470, 161] on button "Create invoices" at bounding box center [492, 162] width 100 height 33
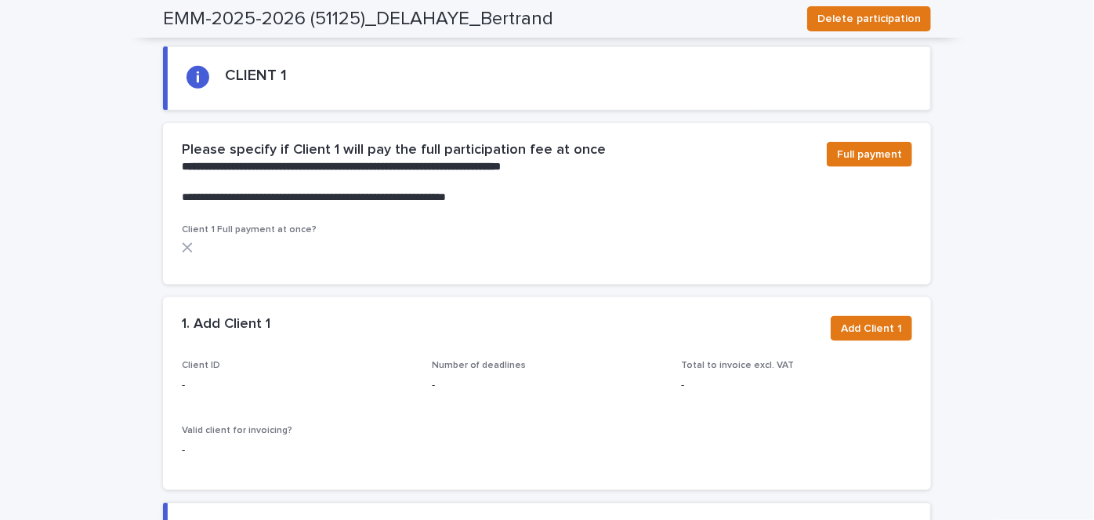
scroll to position [984, 0]
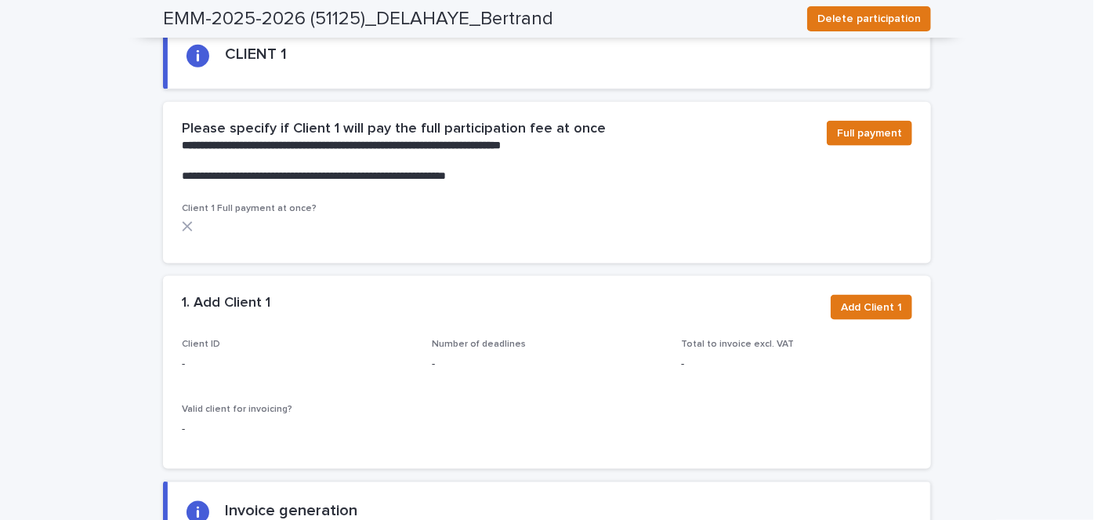
click at [869, 144] on div "Full payment" at bounding box center [867, 136] width 92 height 31
click at [848, 130] on span "Full payment" at bounding box center [869, 133] width 65 height 16
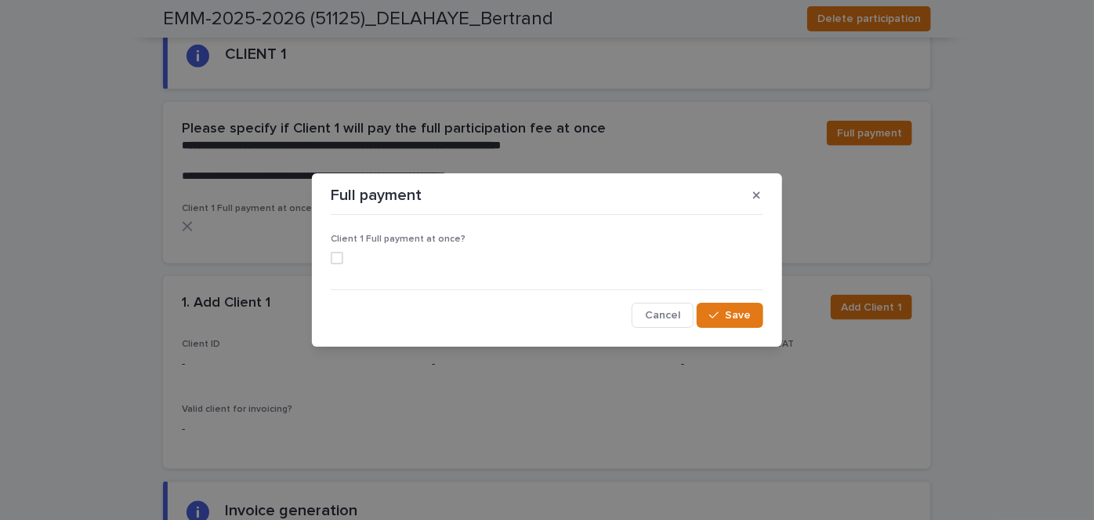
click at [335, 262] on span at bounding box center [337, 258] width 13 height 13
click at [740, 318] on span "Save" at bounding box center [738, 315] width 26 height 11
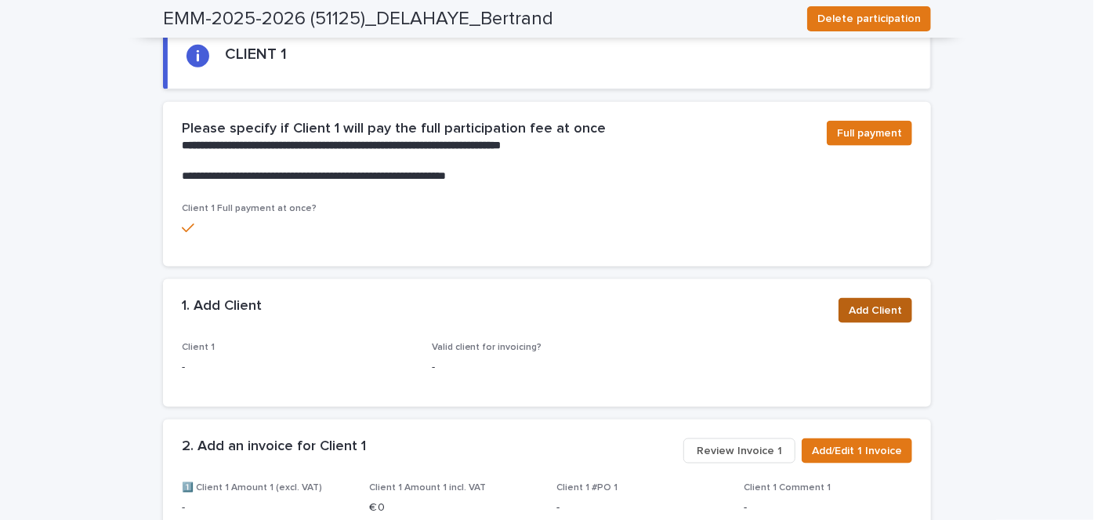
click at [875, 307] on span "Add Client" at bounding box center [875, 311] width 53 height 16
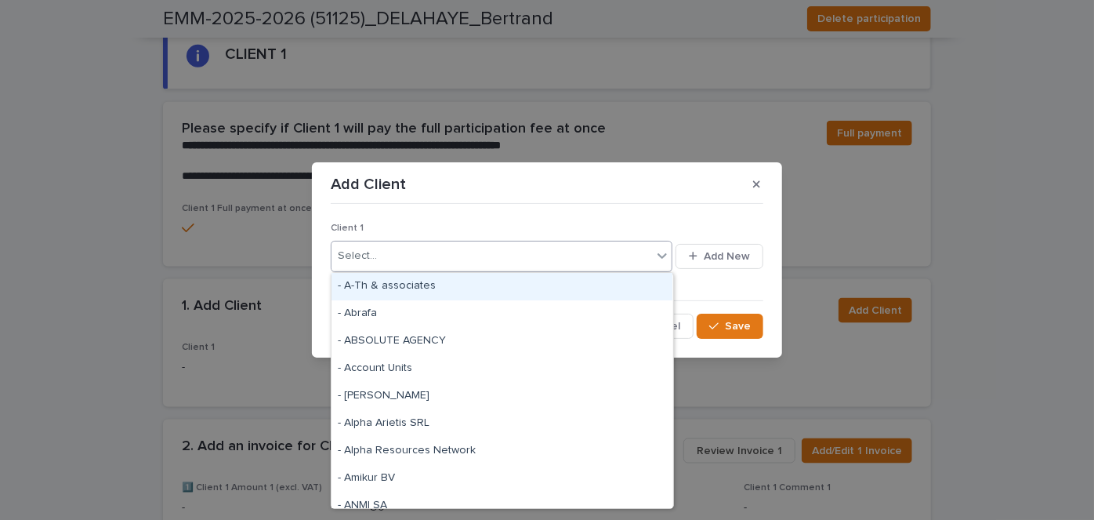
click at [487, 262] on div "Select..." at bounding box center [492, 256] width 321 height 26
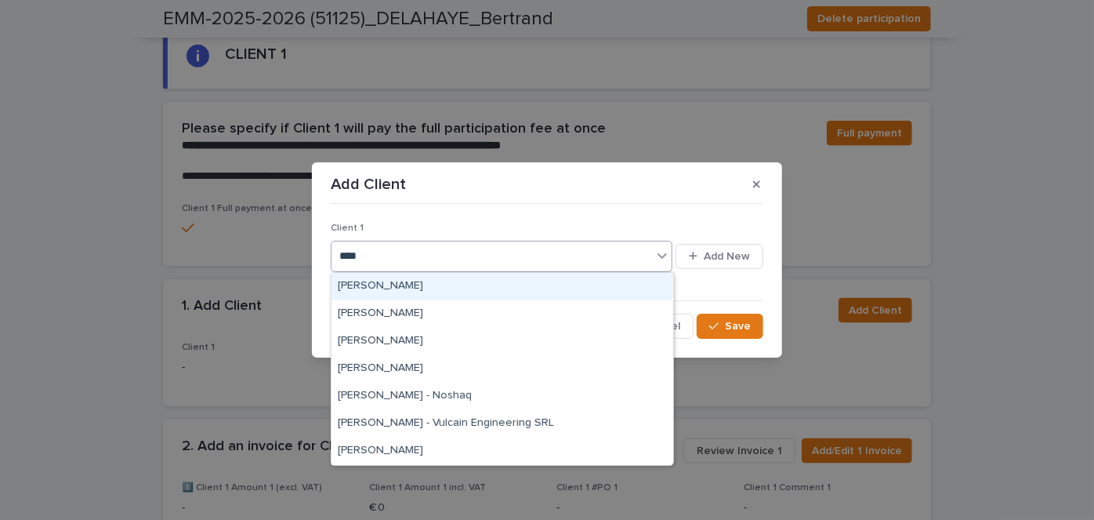
type input "*****"
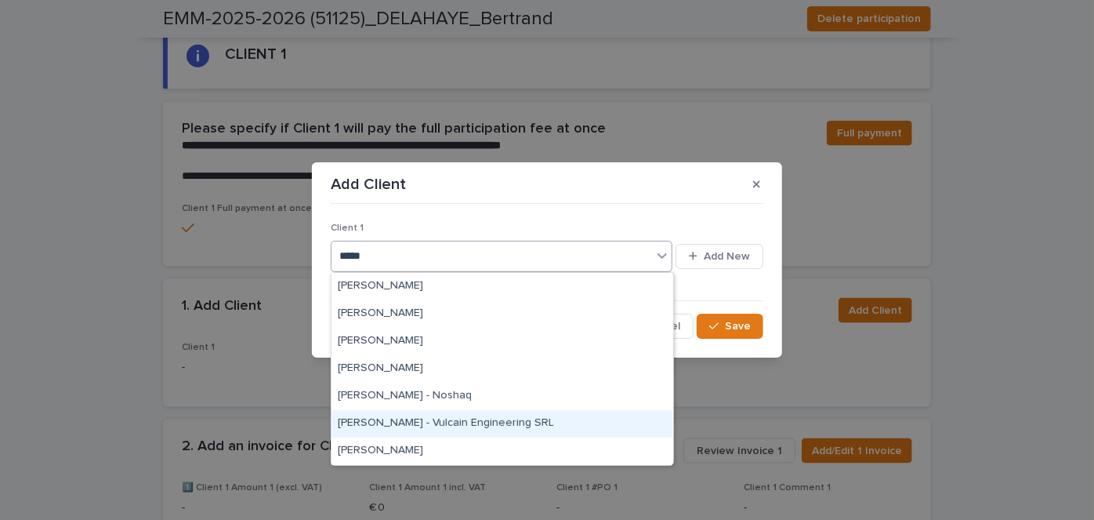
click at [489, 417] on div "[PERSON_NAME] - Vulcain Engineering SRL" at bounding box center [502, 423] width 341 height 27
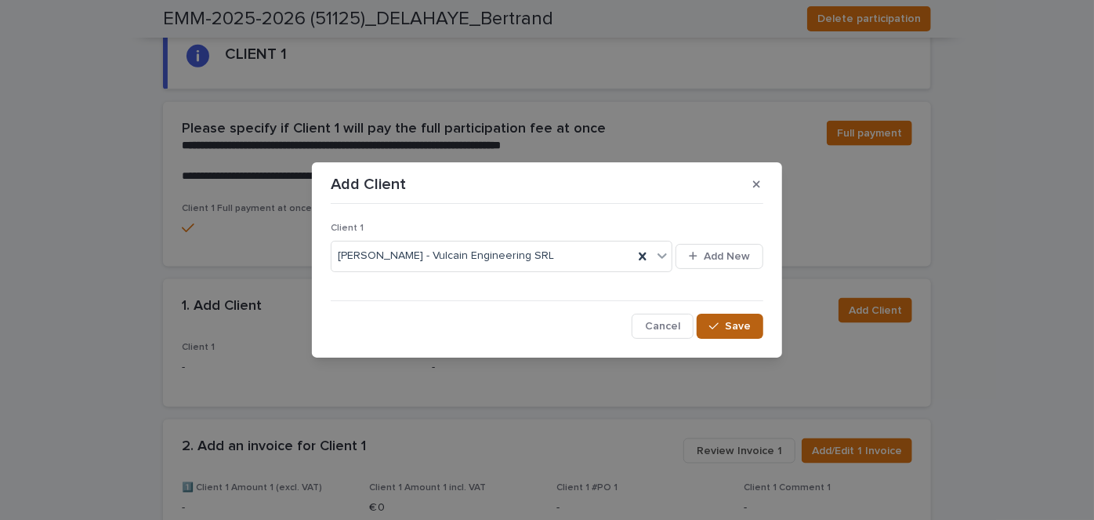
click at [729, 332] on button "Save" at bounding box center [730, 326] width 67 height 25
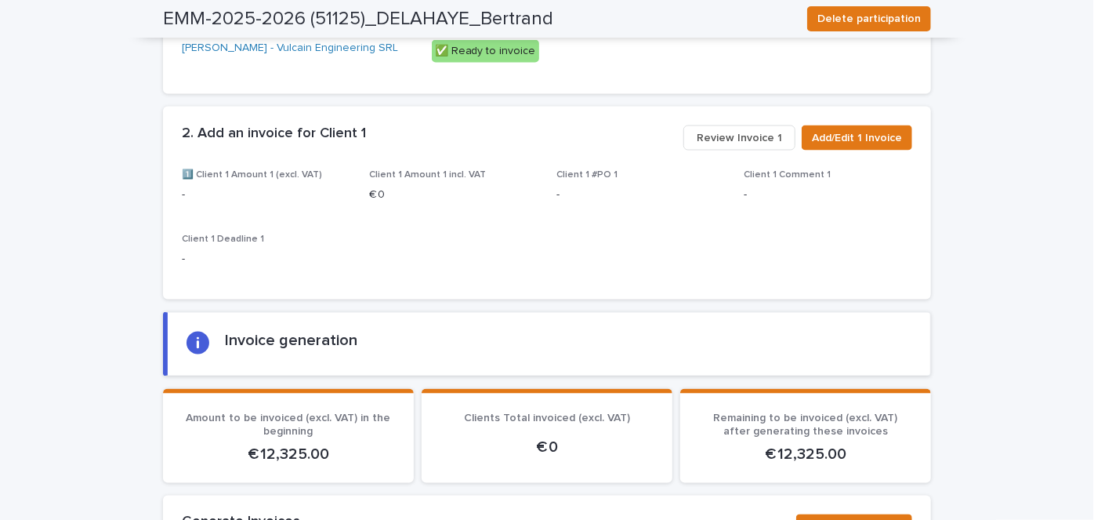
scroll to position [1278, 0]
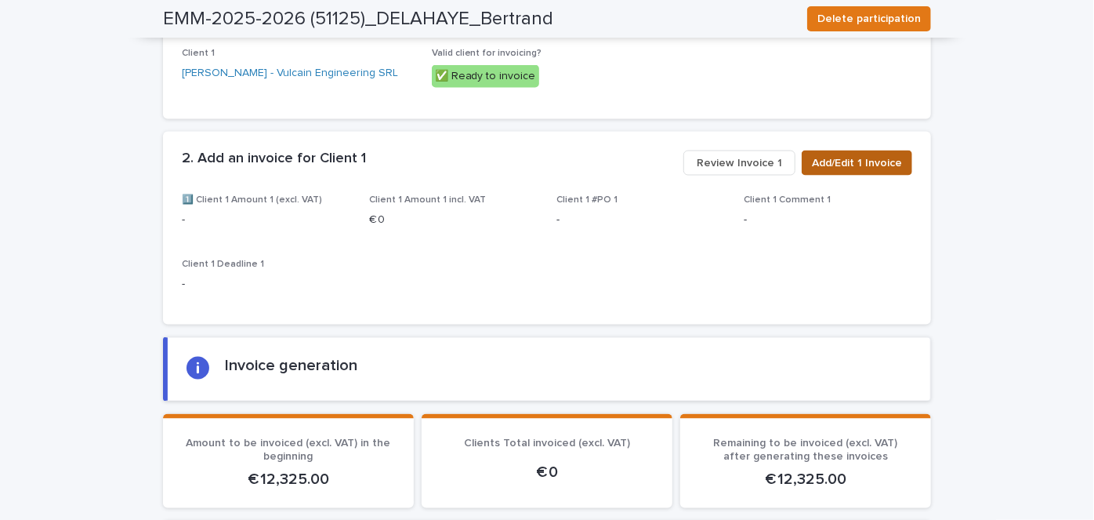
click at [858, 171] on span "Add/Edit 1 Invoice" at bounding box center [857, 163] width 90 height 16
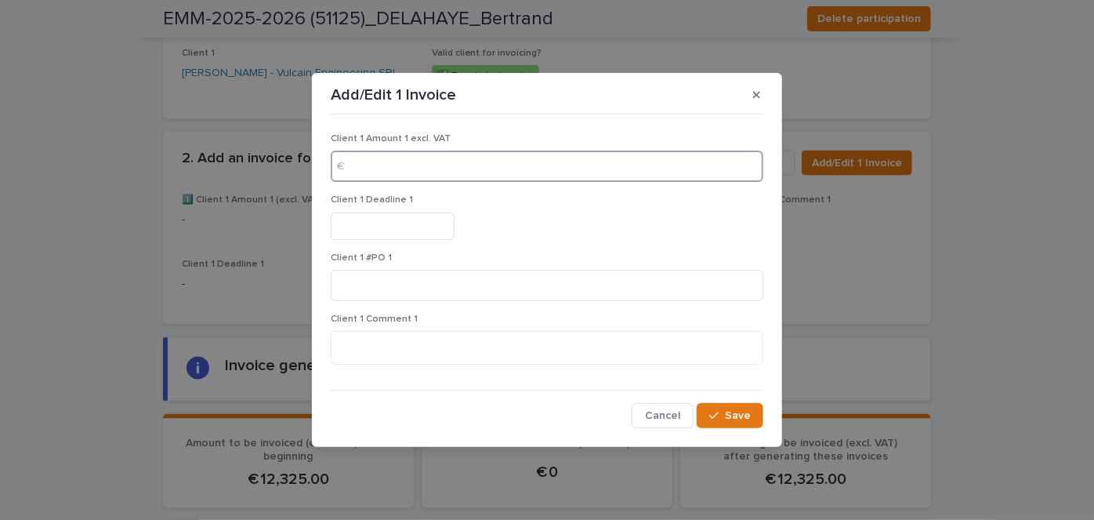
click at [394, 168] on input at bounding box center [547, 165] width 433 height 31
type input "*****"
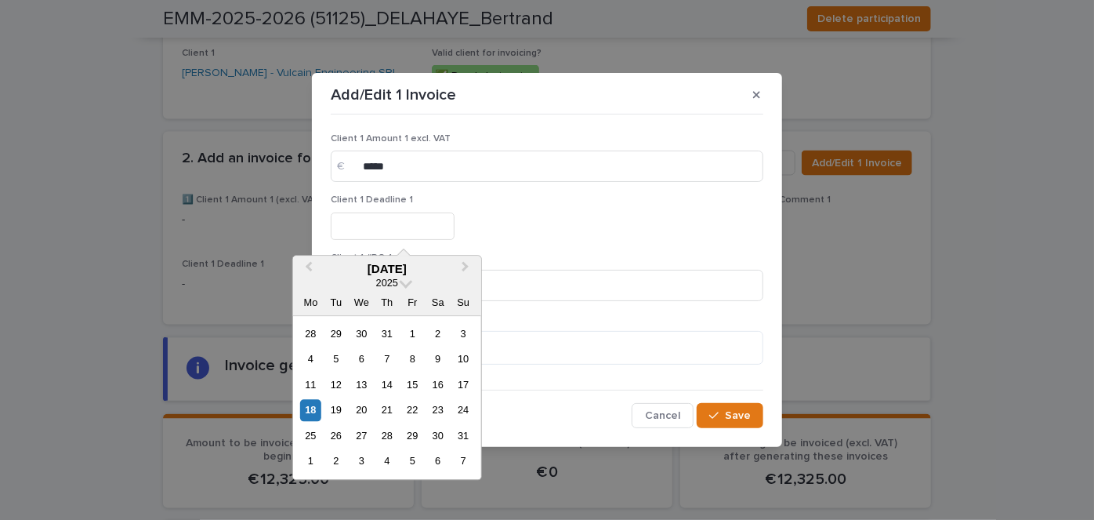
click at [388, 227] on input "text" at bounding box center [393, 225] width 124 height 27
click at [466, 265] on span "Next Month" at bounding box center [466, 269] width 0 height 21
click at [337, 380] on div "16" at bounding box center [335, 384] width 21 height 21
click at [403, 222] on input "*********" at bounding box center [393, 225] width 124 height 27
click at [339, 360] on div "9" at bounding box center [335, 359] width 21 height 21
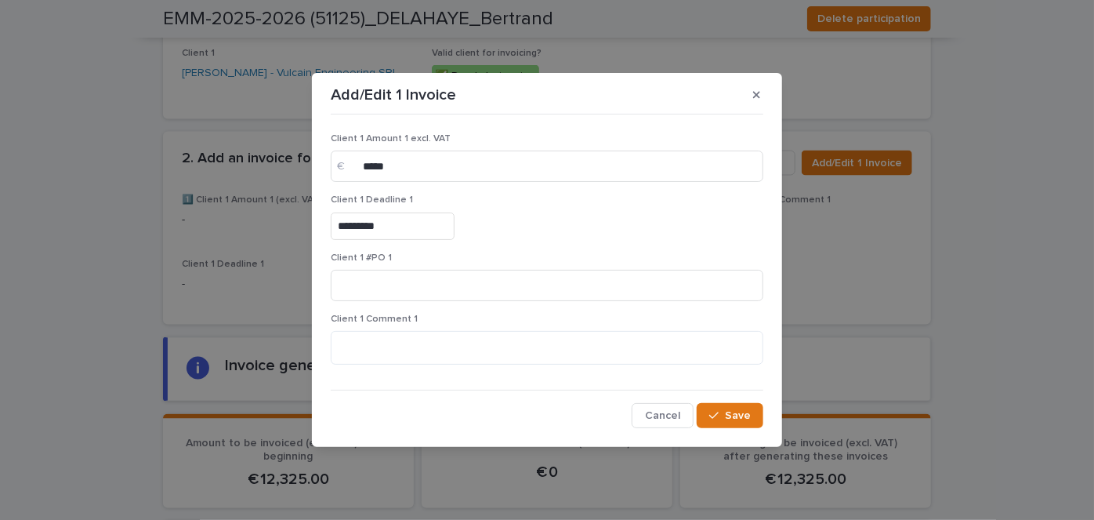
type input "********"
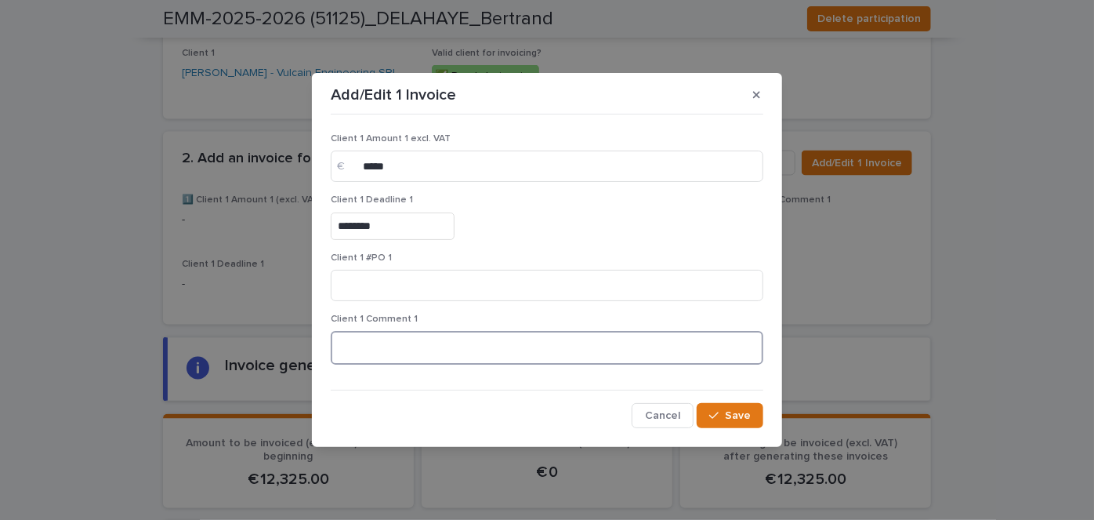
click at [372, 352] on textarea at bounding box center [547, 347] width 433 height 33
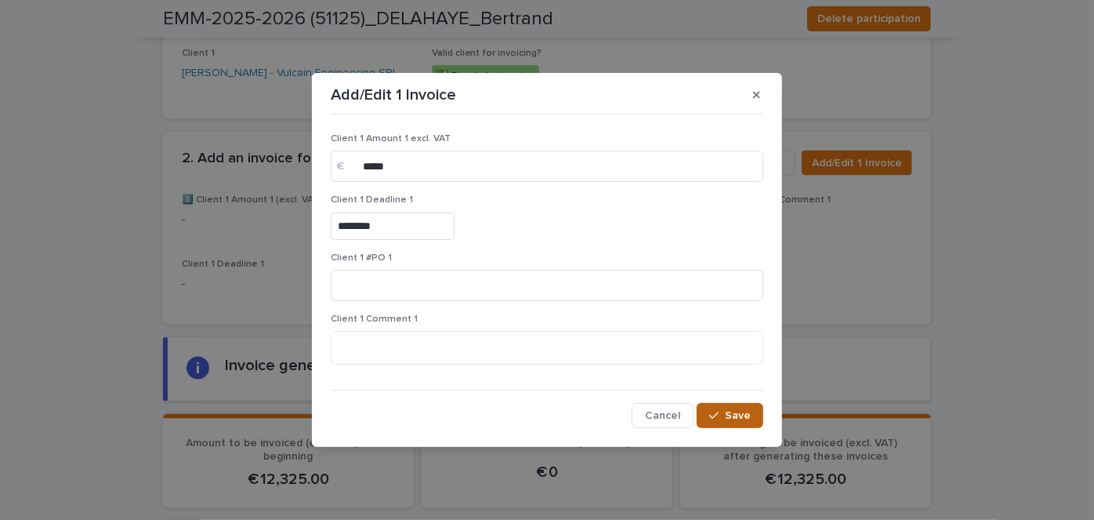
click at [719, 415] on icon "button" at bounding box center [713, 415] width 9 height 11
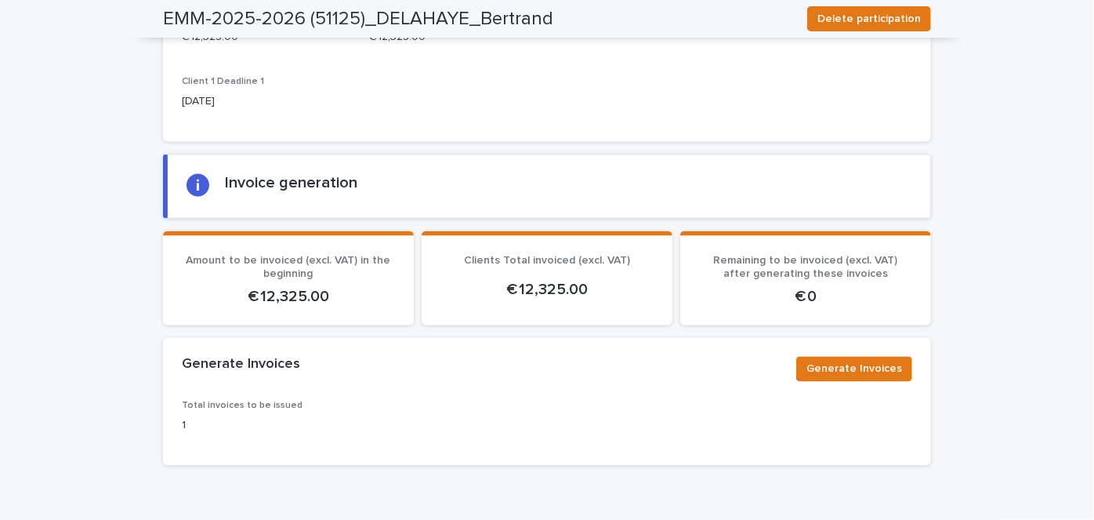
scroll to position [1461, 0]
click at [849, 375] on span "Generate Invoices" at bounding box center [854, 369] width 96 height 16
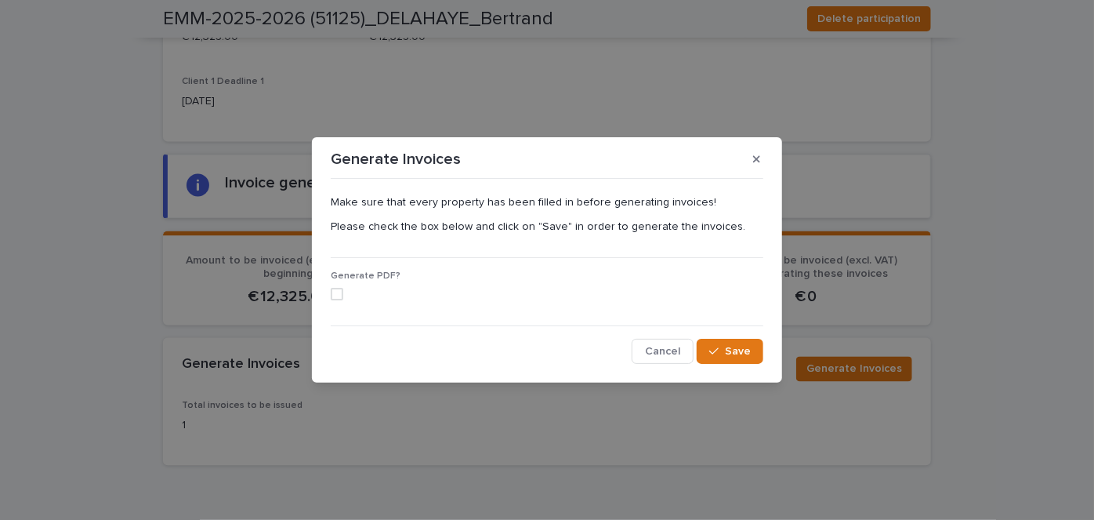
click at [334, 288] on span at bounding box center [337, 294] width 13 height 13
click at [744, 356] on span "Save" at bounding box center [738, 351] width 26 height 11
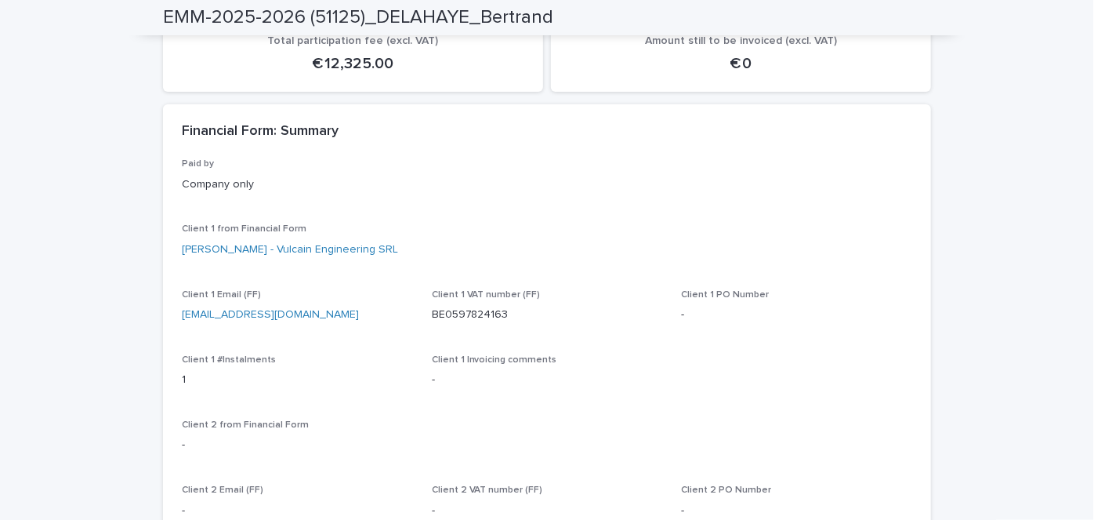
scroll to position [0, 0]
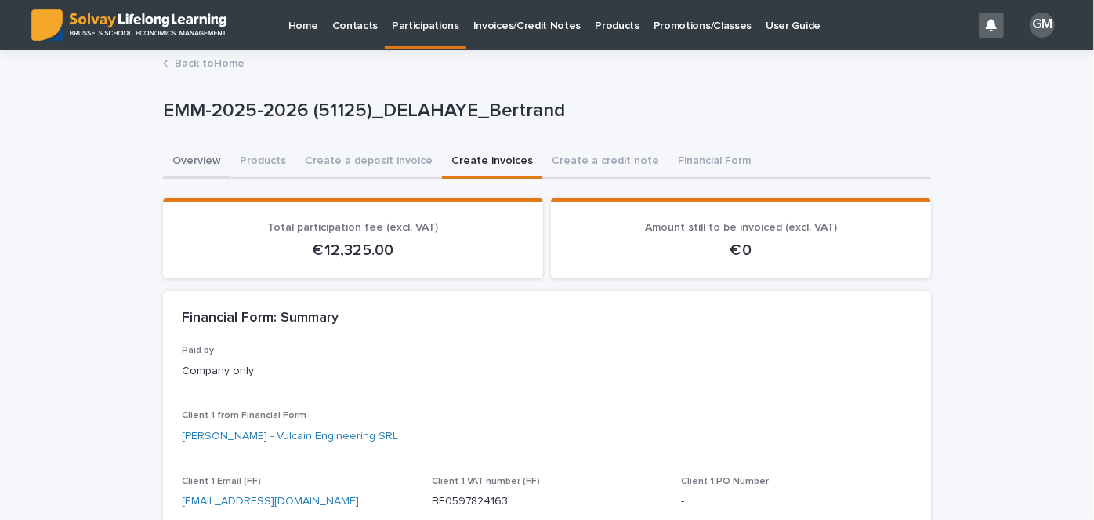
click at [198, 162] on button "Overview" at bounding box center [196, 162] width 67 height 33
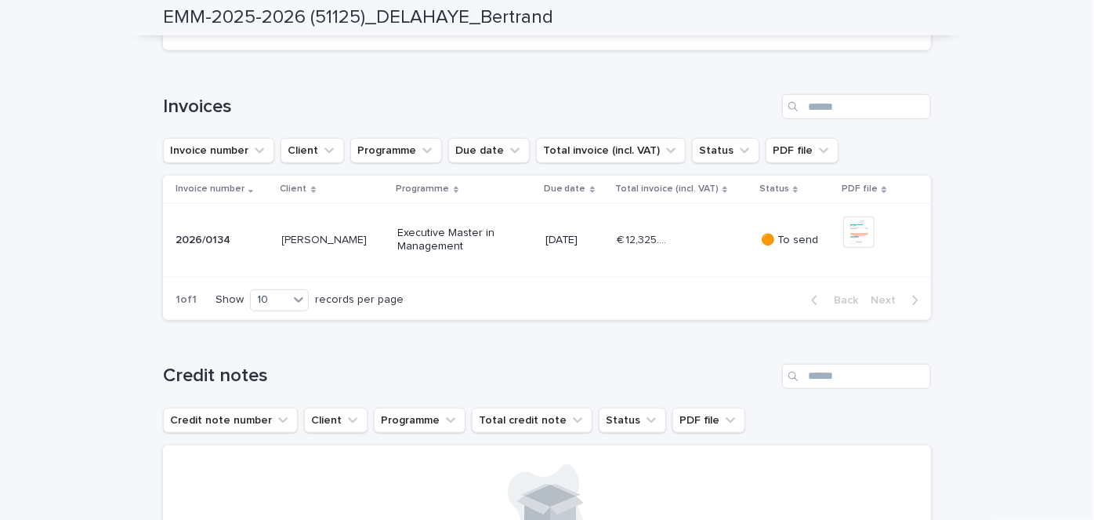
scroll to position [506, 0]
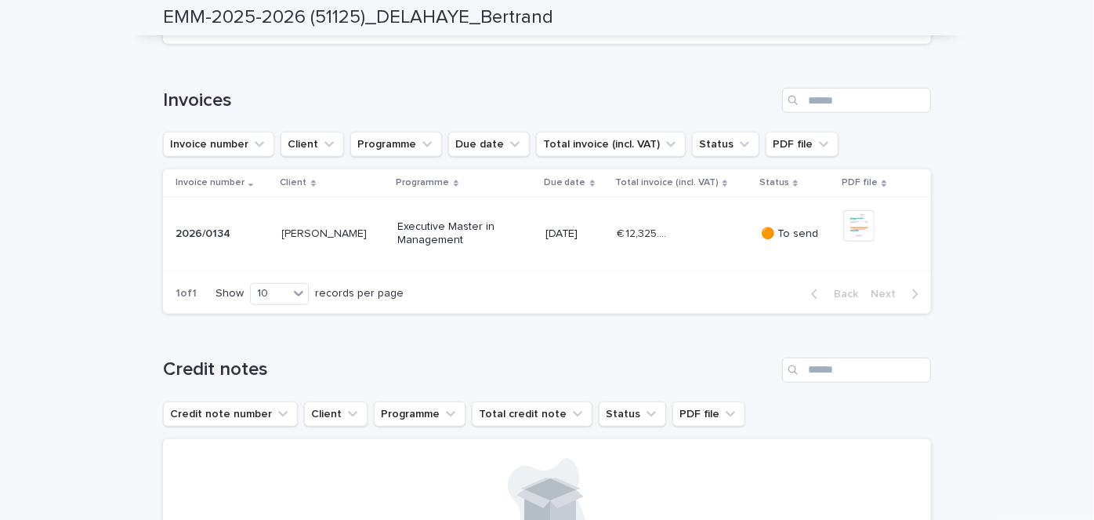
click at [740, 247] on div "€ 12,325.00 € 12,325.00" at bounding box center [683, 234] width 132 height 26
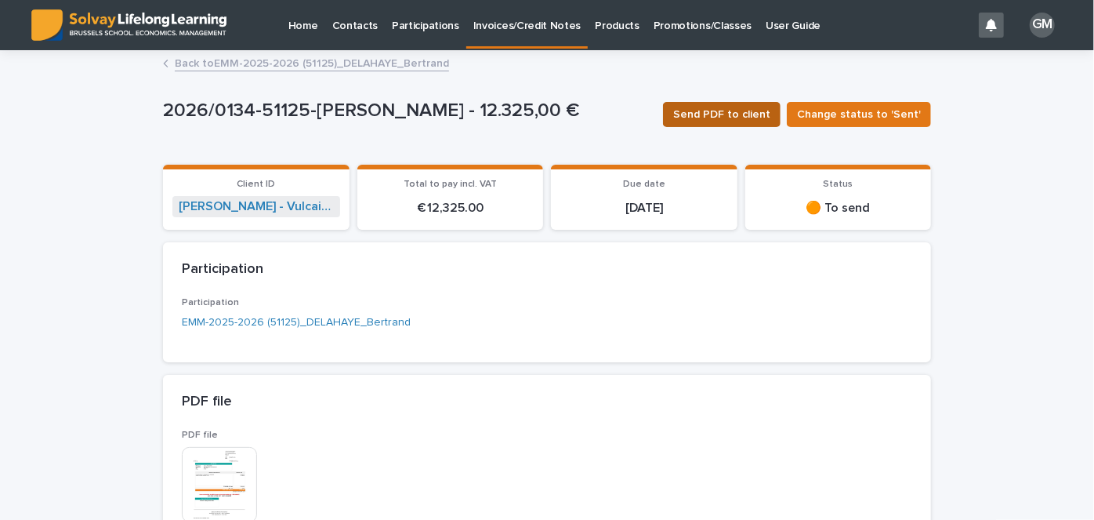
click at [724, 109] on span "Send PDF to client" at bounding box center [721, 115] width 97 height 16
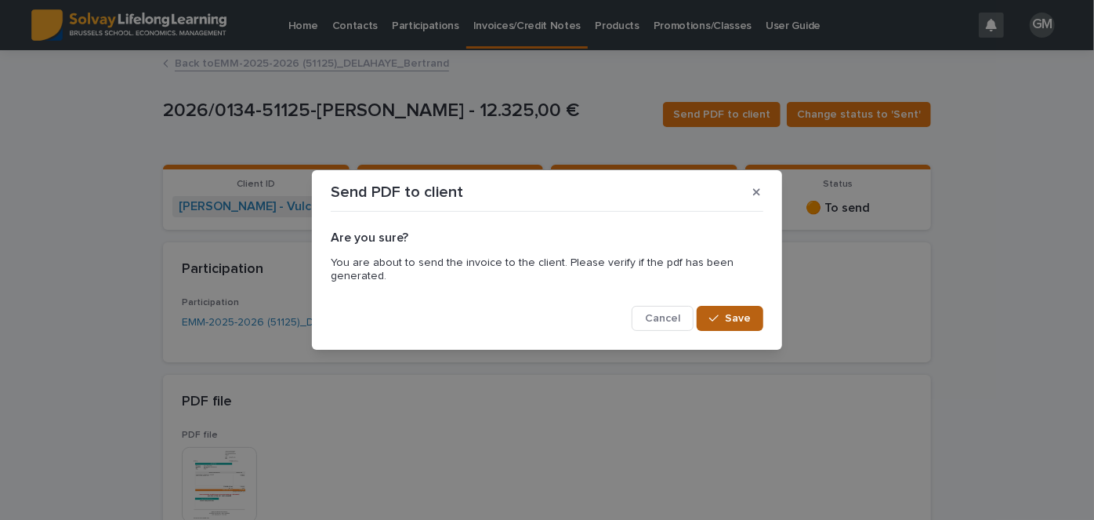
click at [748, 316] on span "Save" at bounding box center [738, 318] width 26 height 11
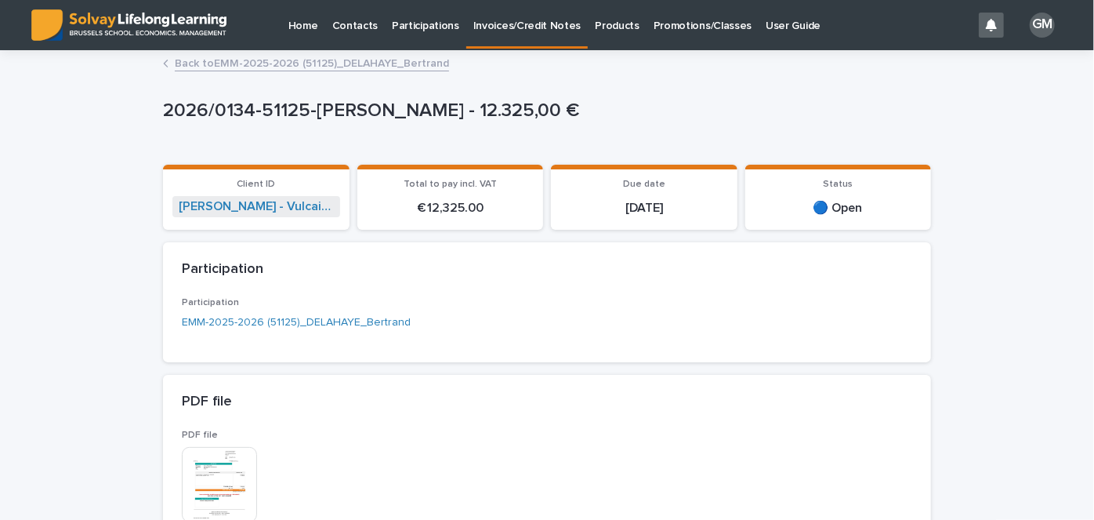
click at [339, 28] on p "Contacts" at bounding box center [355, 16] width 46 height 33
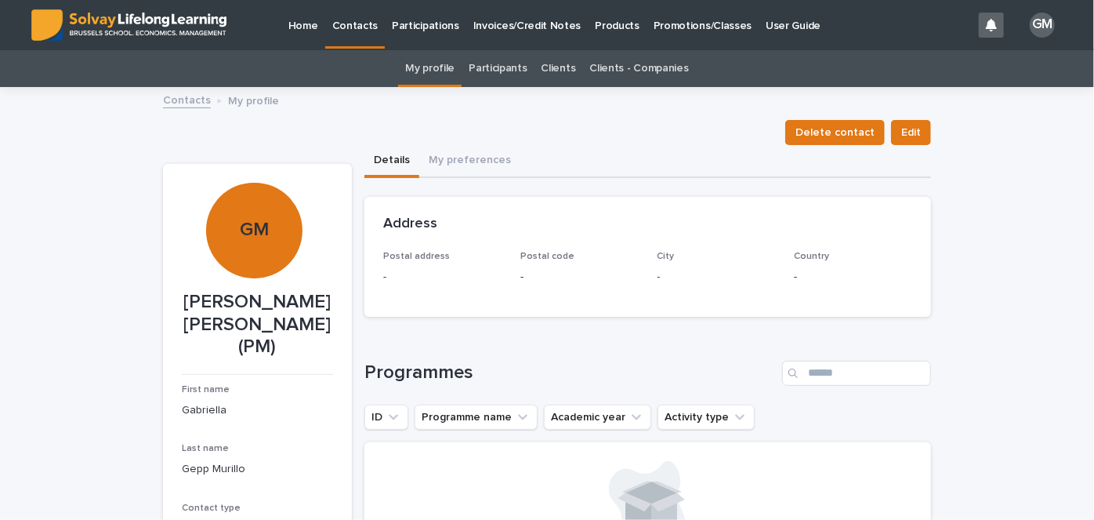
click at [428, 31] on p "Participations" at bounding box center [425, 16] width 67 height 33
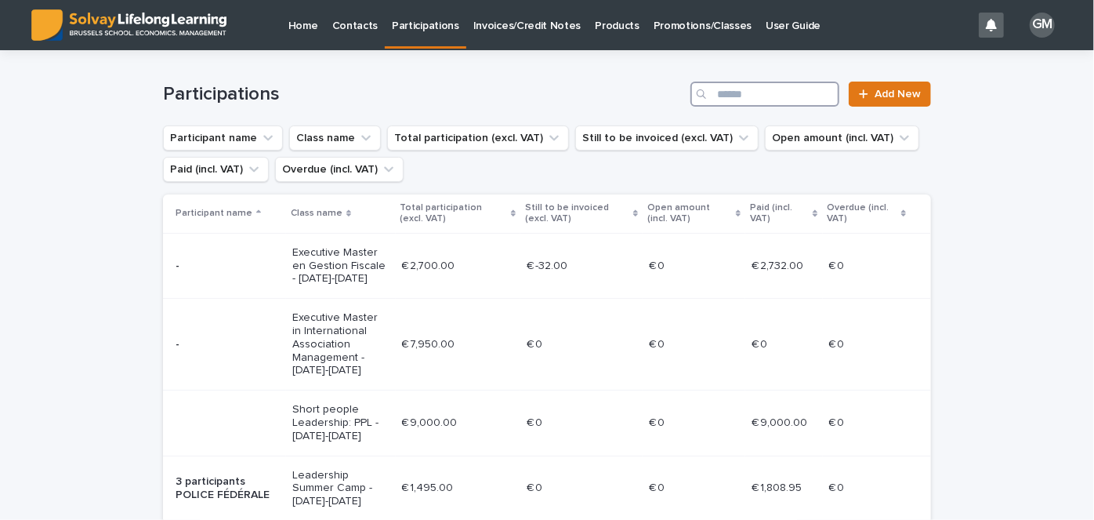
click at [734, 92] on input "Search" at bounding box center [764, 94] width 149 height 25
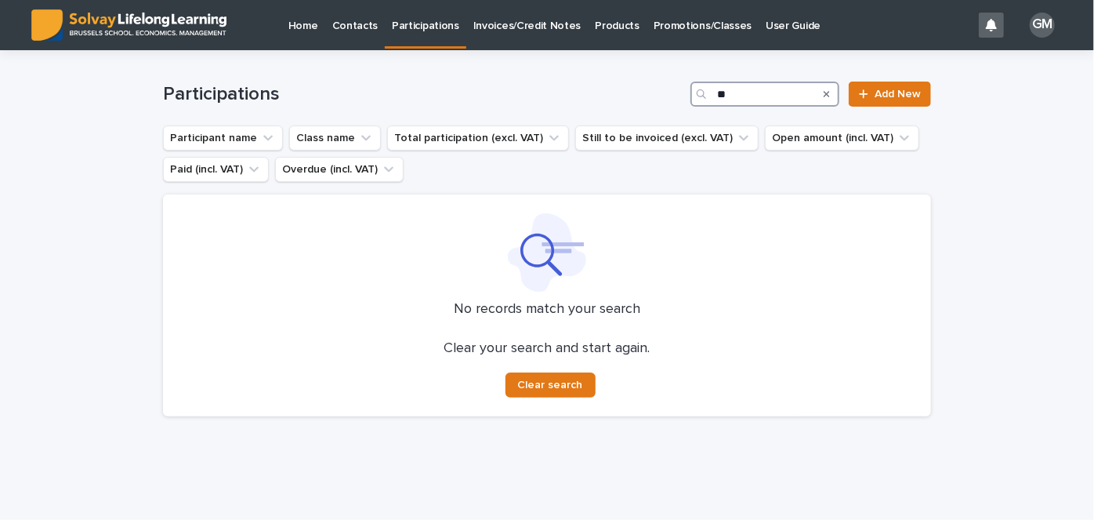
type input "*"
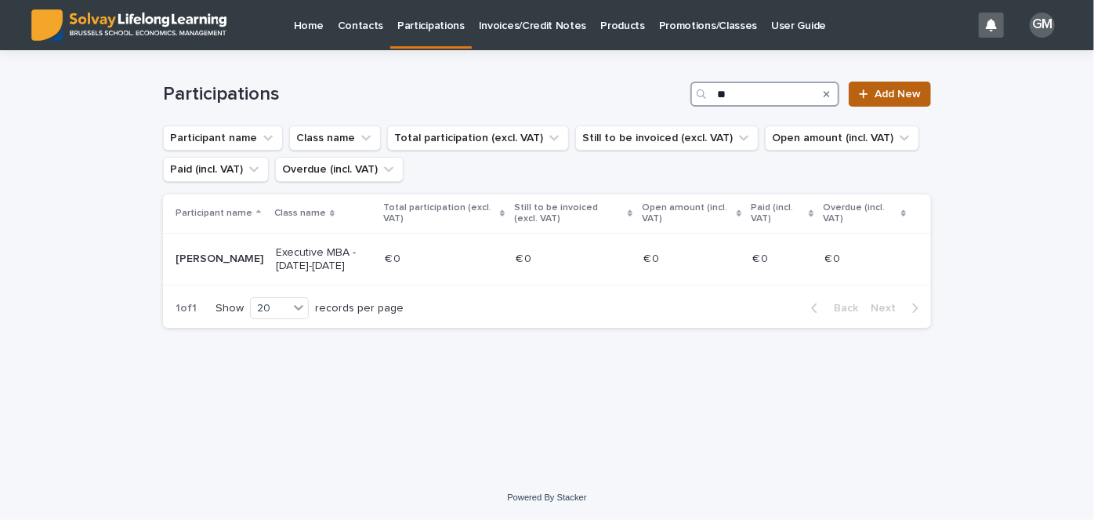
type input "*"
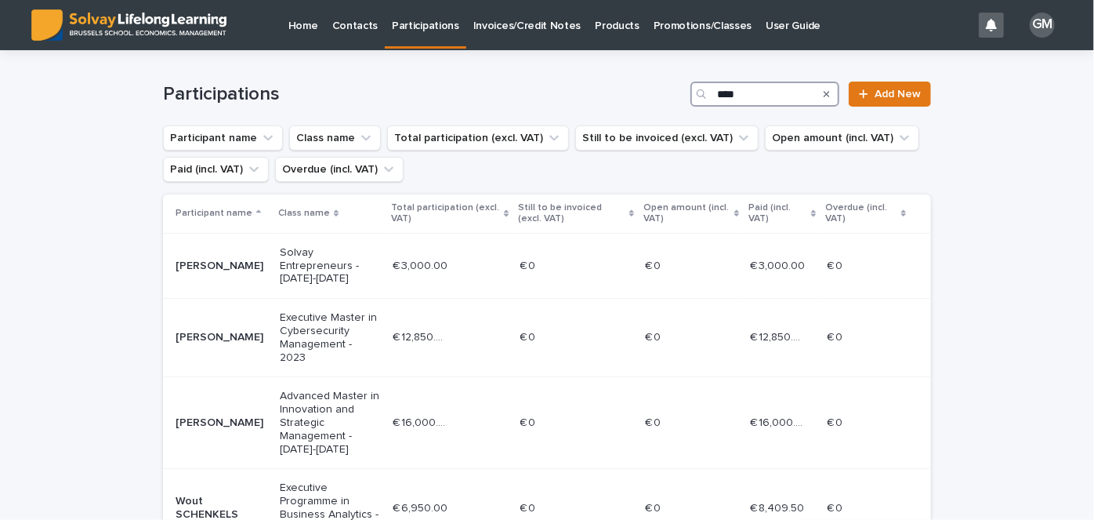
scroll to position [257, 0]
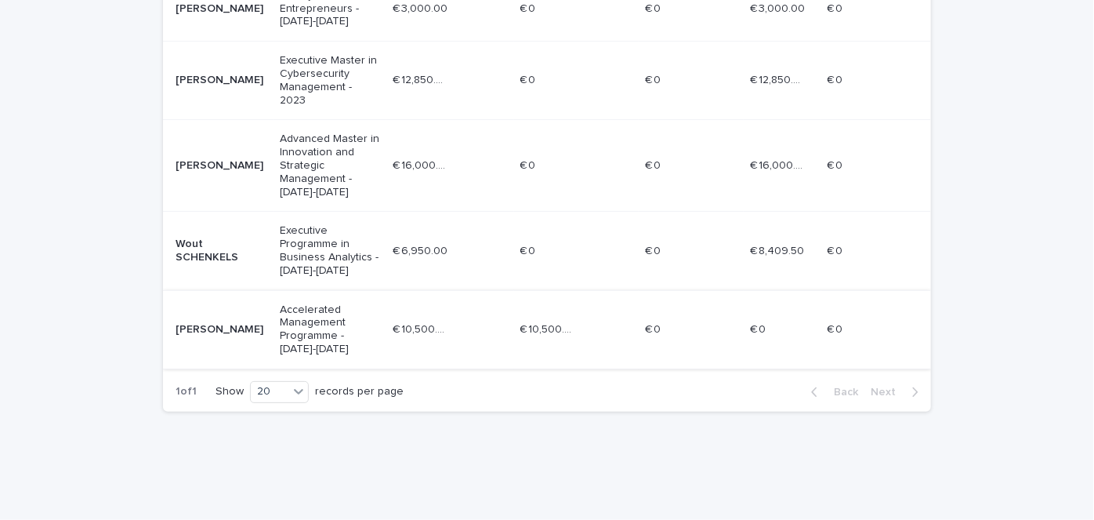
type input "****"
click at [331, 306] on p "Accelerated Management Programme - [DATE]-[DATE]" at bounding box center [330, 329] width 100 height 53
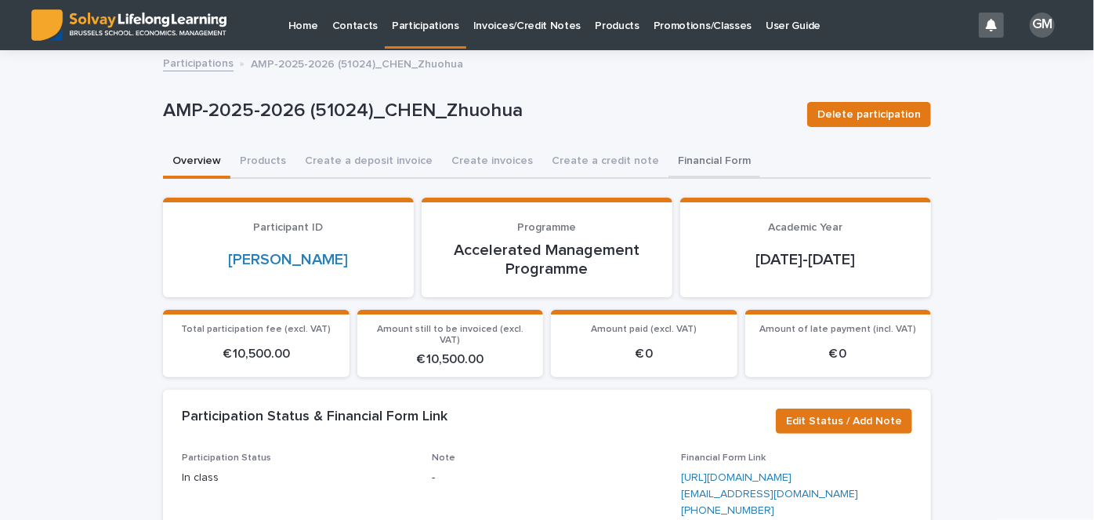
click at [697, 168] on button "Financial Form" at bounding box center [715, 162] width 92 height 33
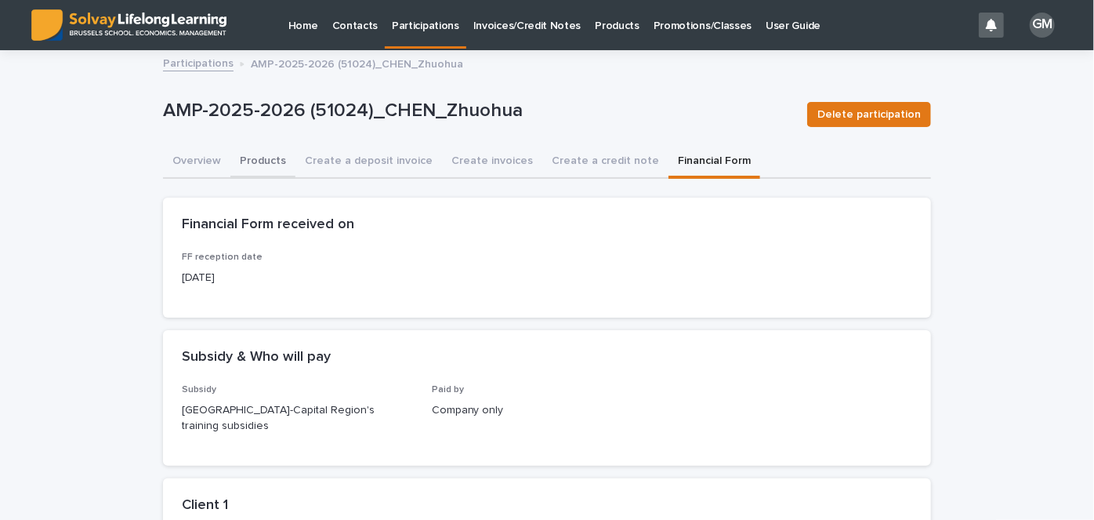
click at [245, 157] on button "Products" at bounding box center [262, 162] width 65 height 33
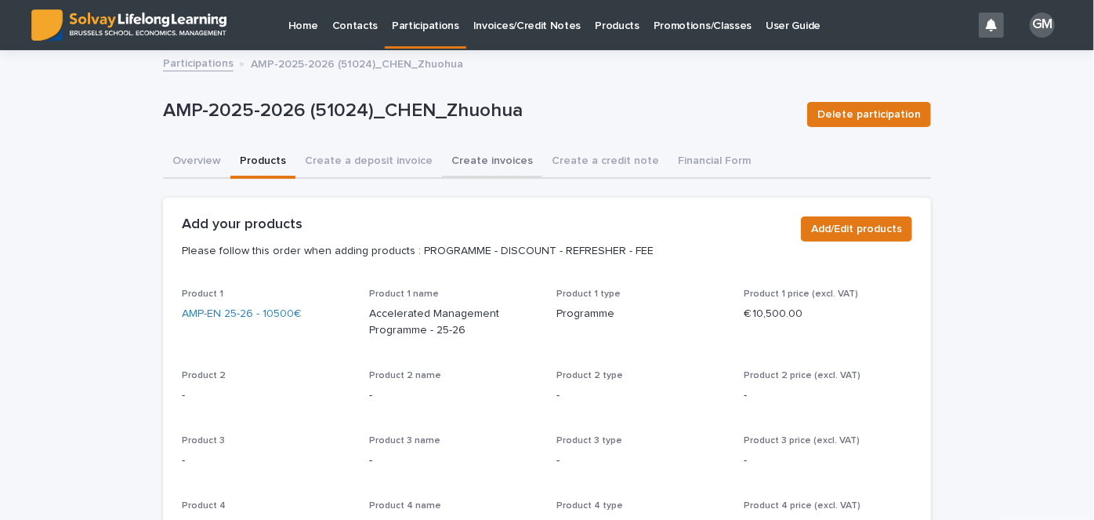
click at [469, 159] on button "Create invoices" at bounding box center [492, 162] width 100 height 33
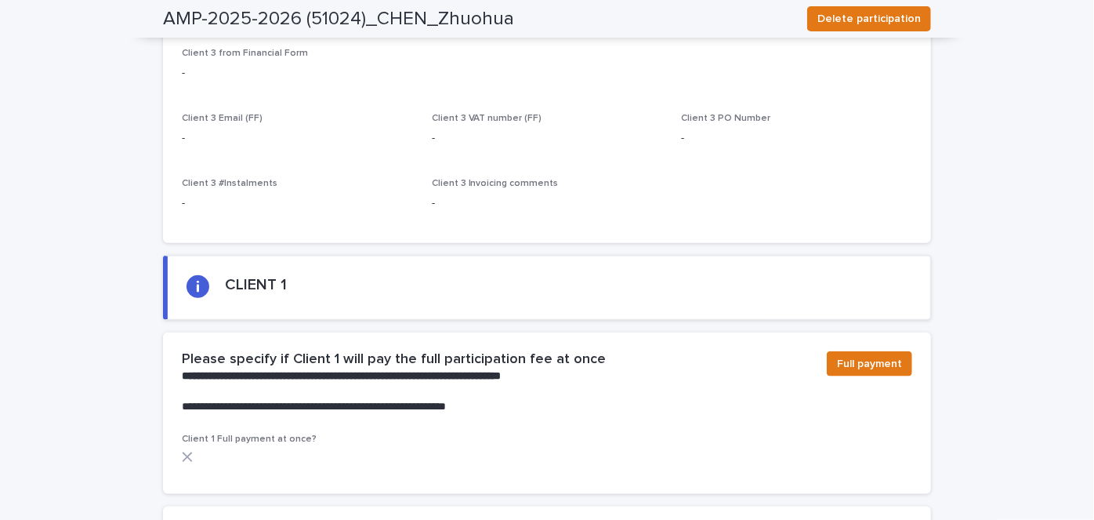
scroll to position [763, 0]
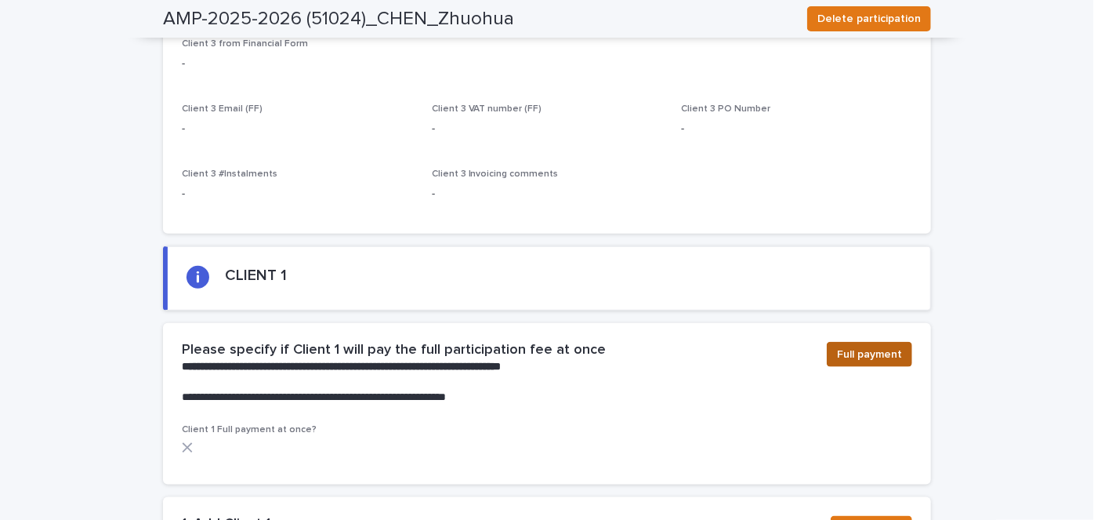
click at [872, 363] on button "Full payment" at bounding box center [869, 354] width 85 height 25
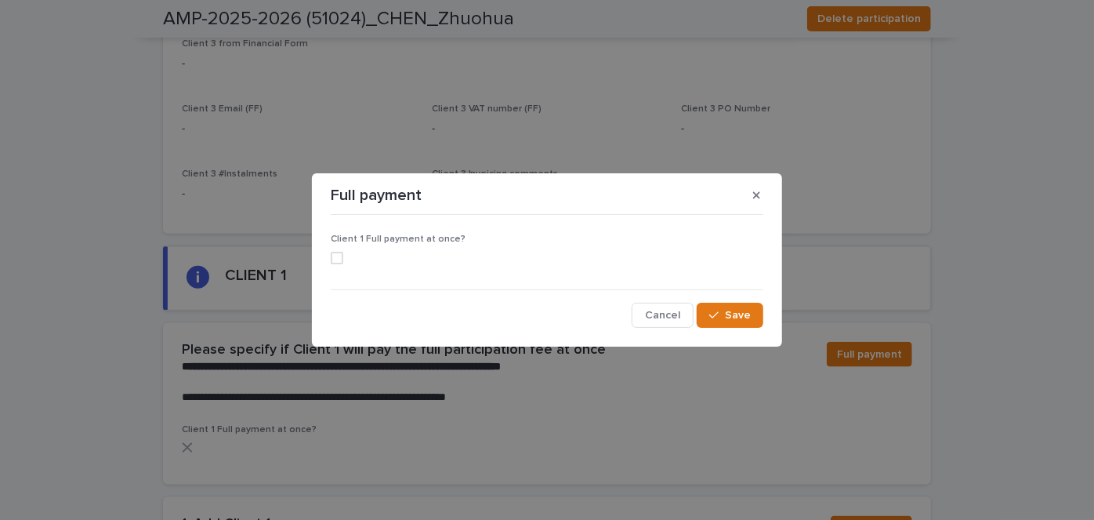
click at [355, 257] on label at bounding box center [547, 258] width 433 height 13
click at [735, 314] on span "Save" at bounding box center [738, 315] width 26 height 11
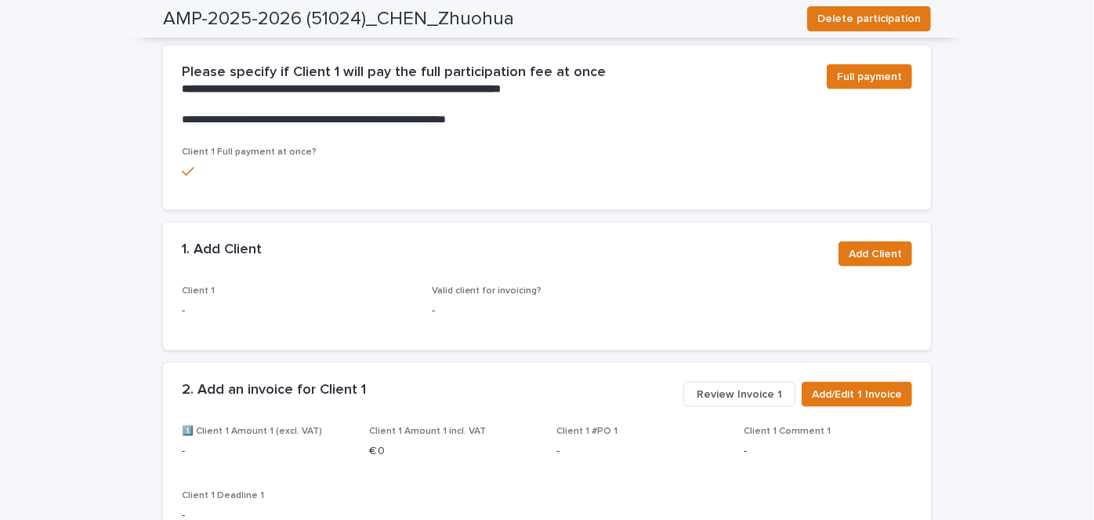
scroll to position [1041, 0]
click at [870, 248] on span "Add Client" at bounding box center [875, 254] width 53 height 16
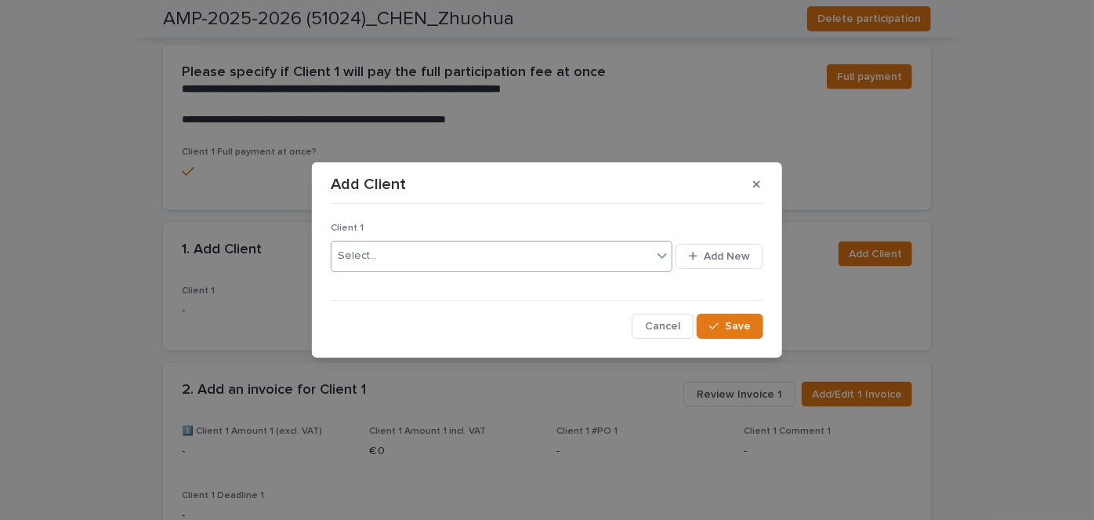
click at [535, 247] on div "Select..." at bounding box center [492, 256] width 321 height 26
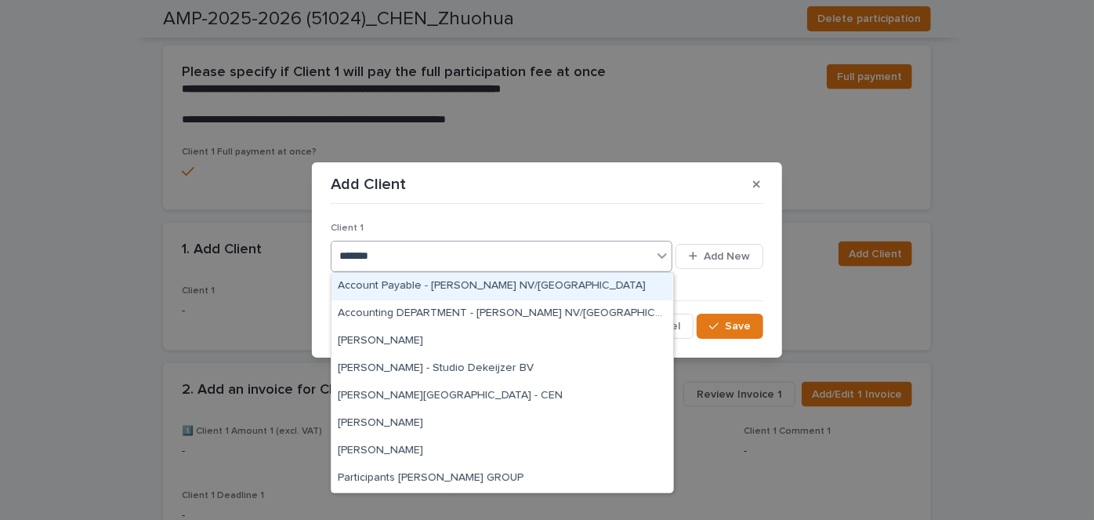
type input "********"
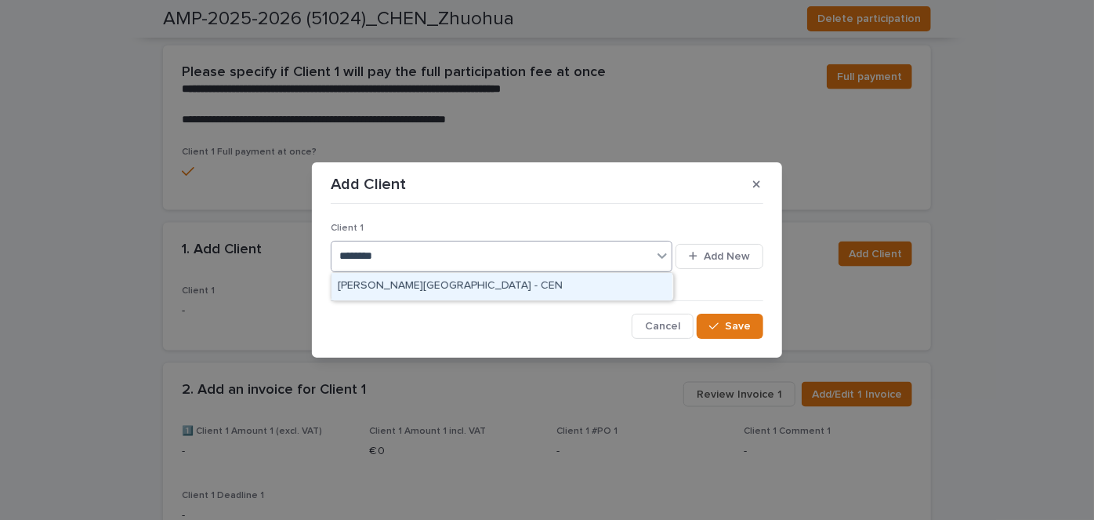
click at [458, 285] on div "[PERSON_NAME][GEOGRAPHIC_DATA] - CEN" at bounding box center [502, 286] width 341 height 27
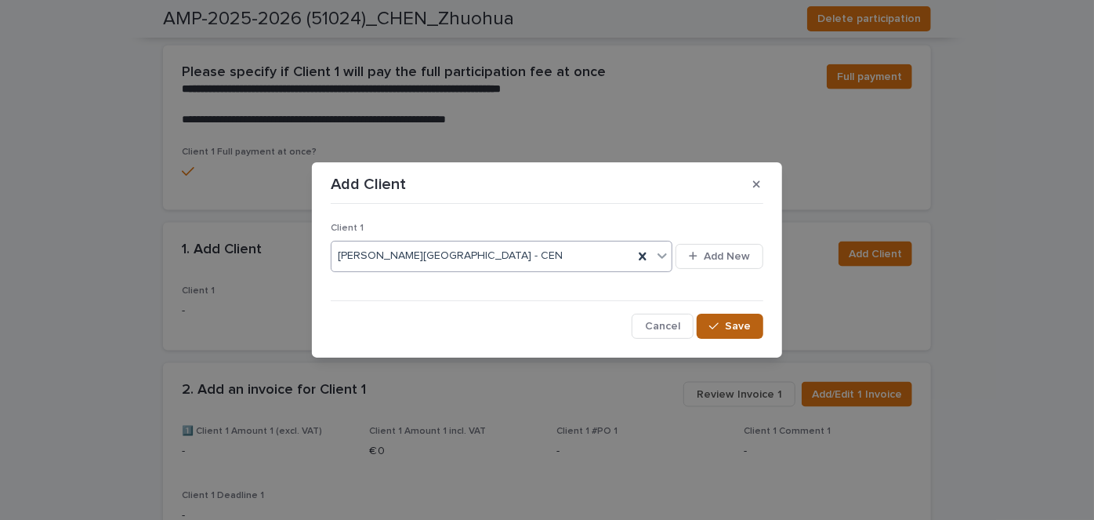
click at [728, 321] on span "Save" at bounding box center [738, 326] width 26 height 11
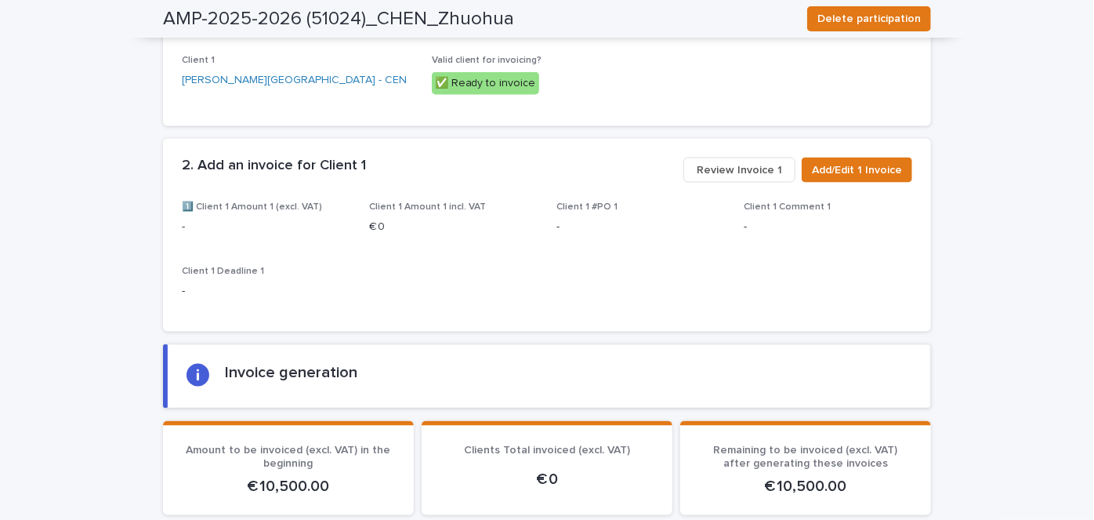
scroll to position [1273, 0]
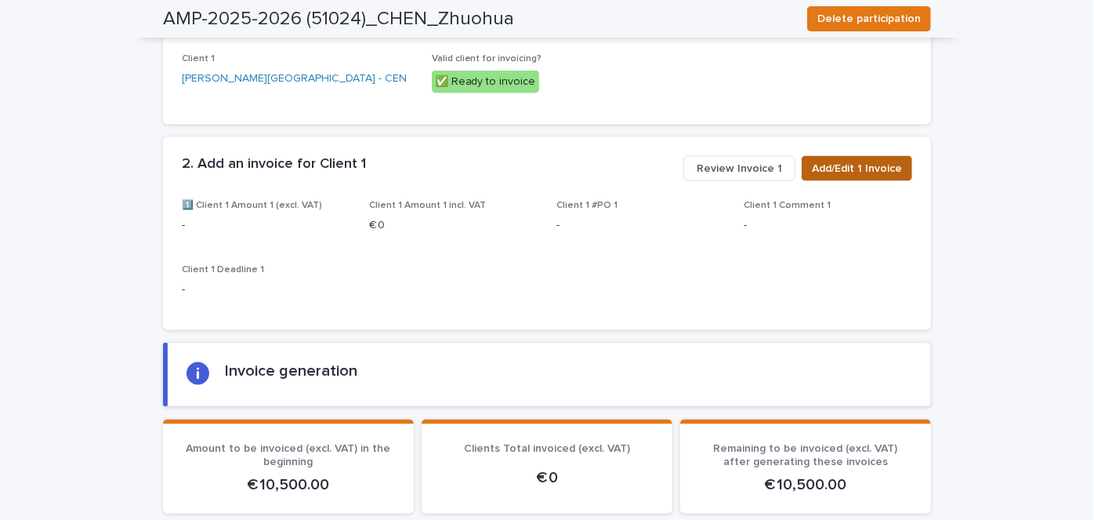
click at [864, 161] on span "Add/Edit 1 Invoice" at bounding box center [857, 169] width 90 height 16
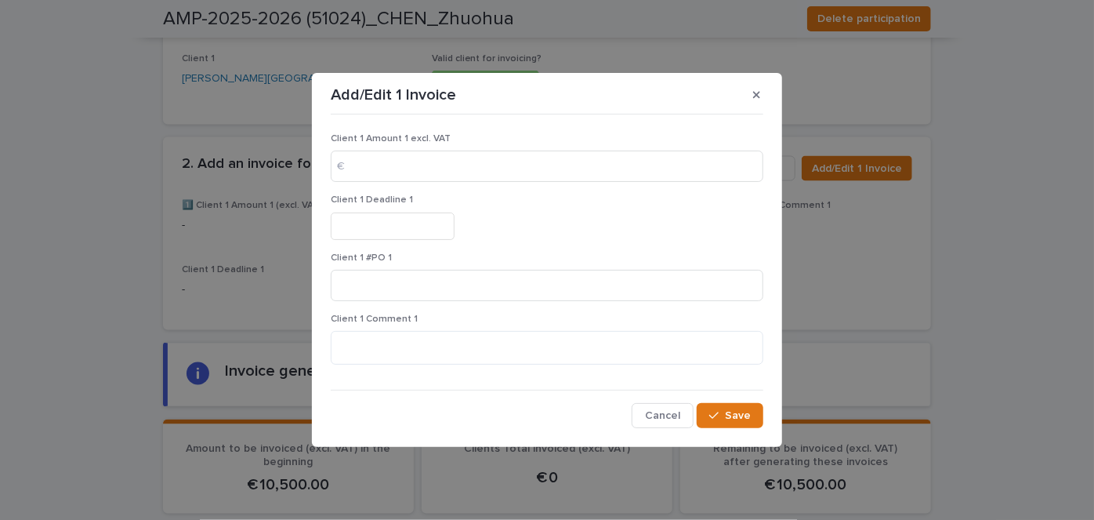
click at [440, 184] on div "Client 1 Amount 1 excl. VAT €" at bounding box center [547, 163] width 433 height 61
click at [419, 172] on input at bounding box center [547, 165] width 433 height 31
type input "*****"
click at [372, 219] on input "text" at bounding box center [393, 225] width 124 height 27
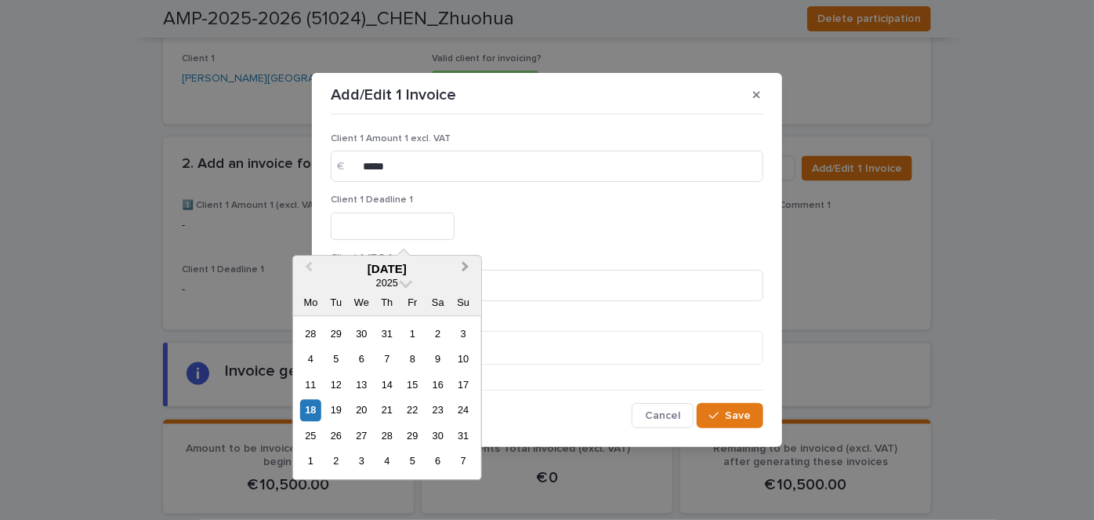
click at [466, 265] on span "Next Month" at bounding box center [466, 269] width 0 height 21
click at [332, 363] on div "9" at bounding box center [335, 359] width 21 height 21
type input "********"
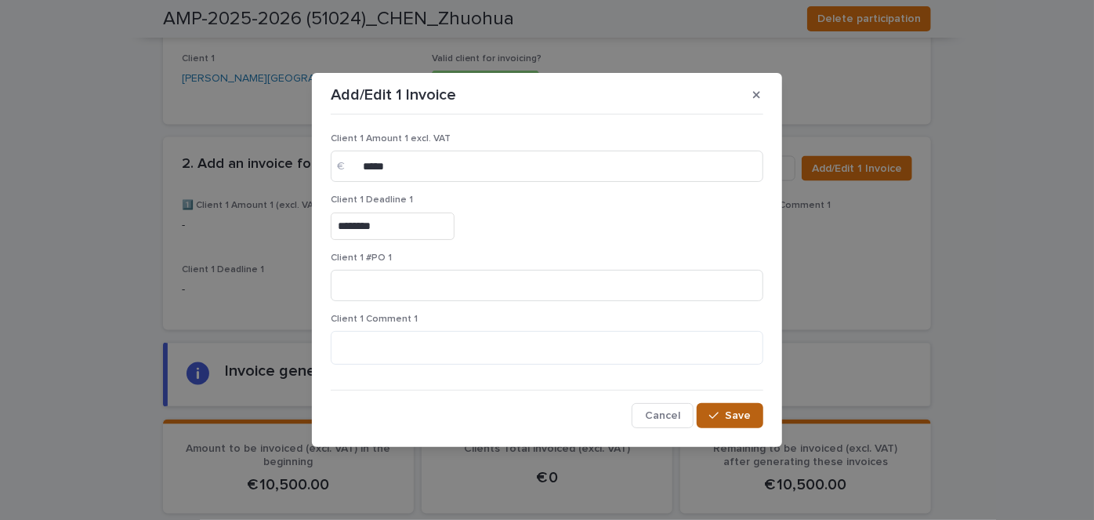
click at [734, 404] on button "Save" at bounding box center [730, 415] width 67 height 25
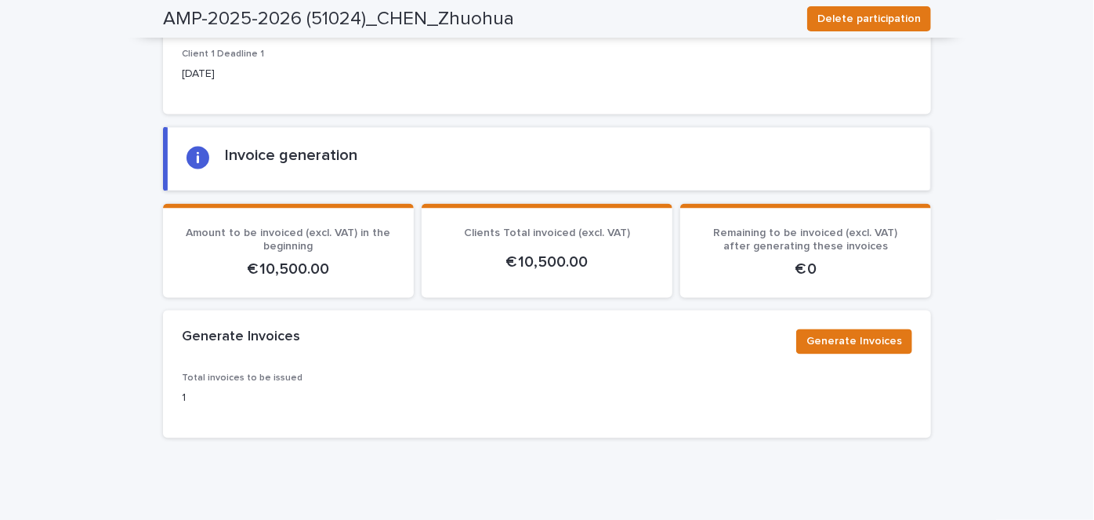
scroll to position [1540, 0]
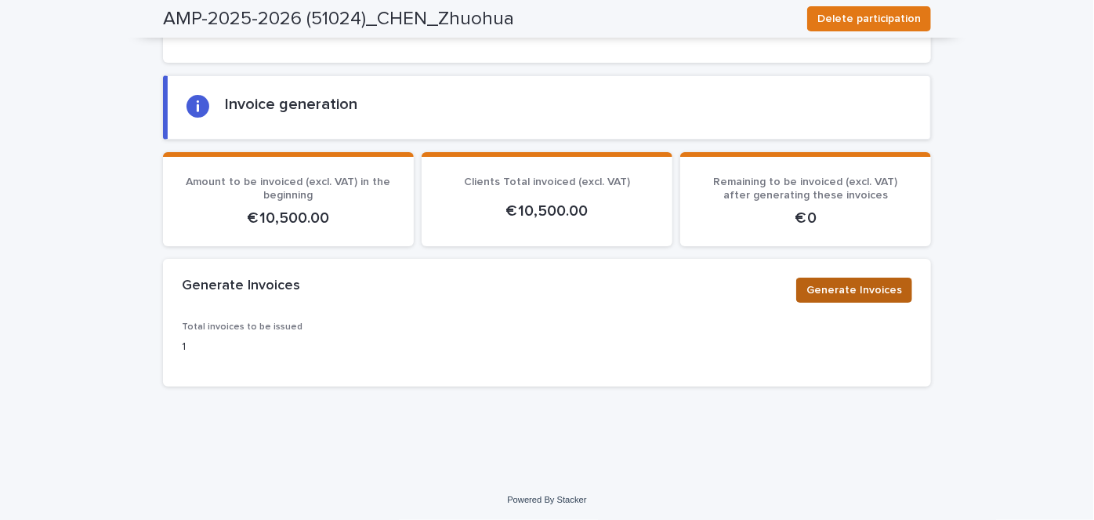
click at [868, 292] on span "Generate Invoices" at bounding box center [854, 290] width 96 height 16
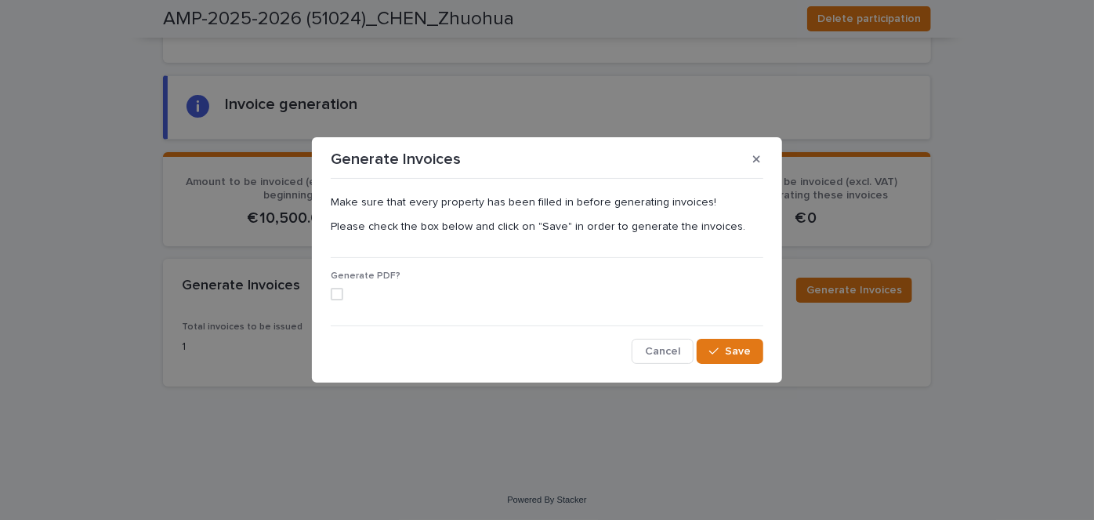
click at [331, 303] on div "Generate PDF?" at bounding box center [547, 291] width 433 height 42
click at [343, 292] on span at bounding box center [337, 294] width 13 height 13
click at [760, 159] on button "button" at bounding box center [757, 159] width 26 height 25
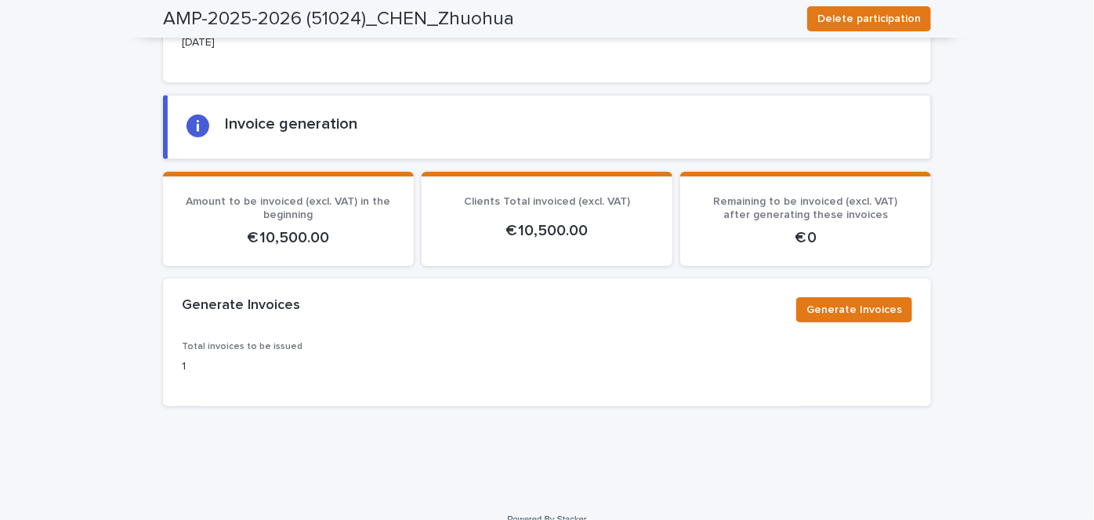
scroll to position [1533, 0]
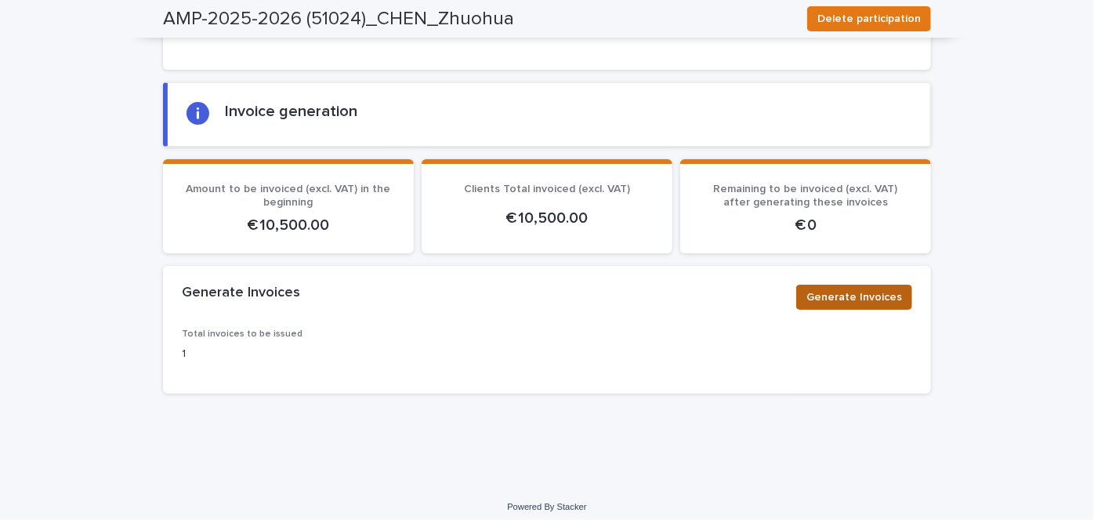
click at [825, 295] on span "Generate Invoices" at bounding box center [854, 297] width 96 height 16
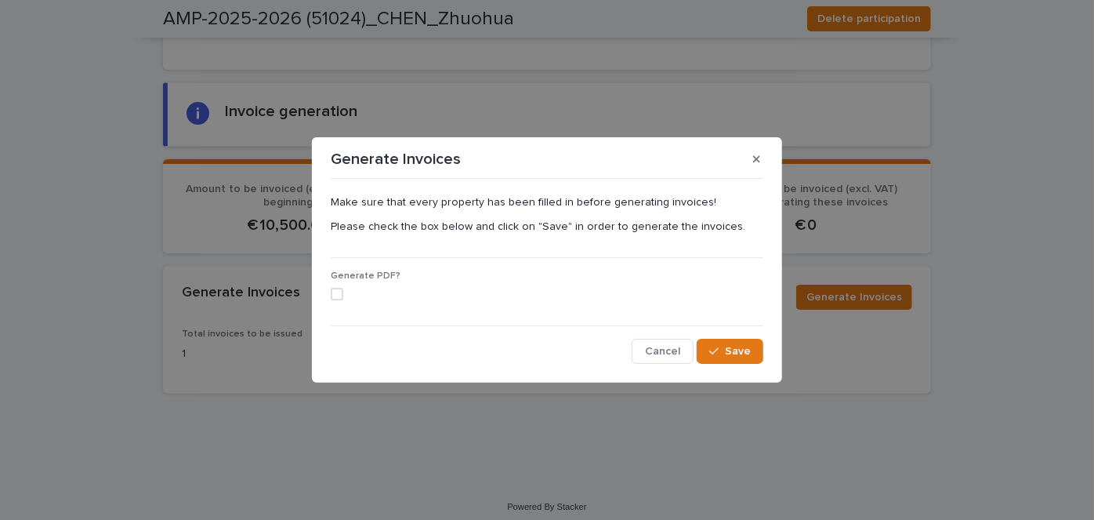
click at [346, 295] on label at bounding box center [547, 294] width 433 height 13
click at [745, 347] on span "Save" at bounding box center [738, 351] width 26 height 11
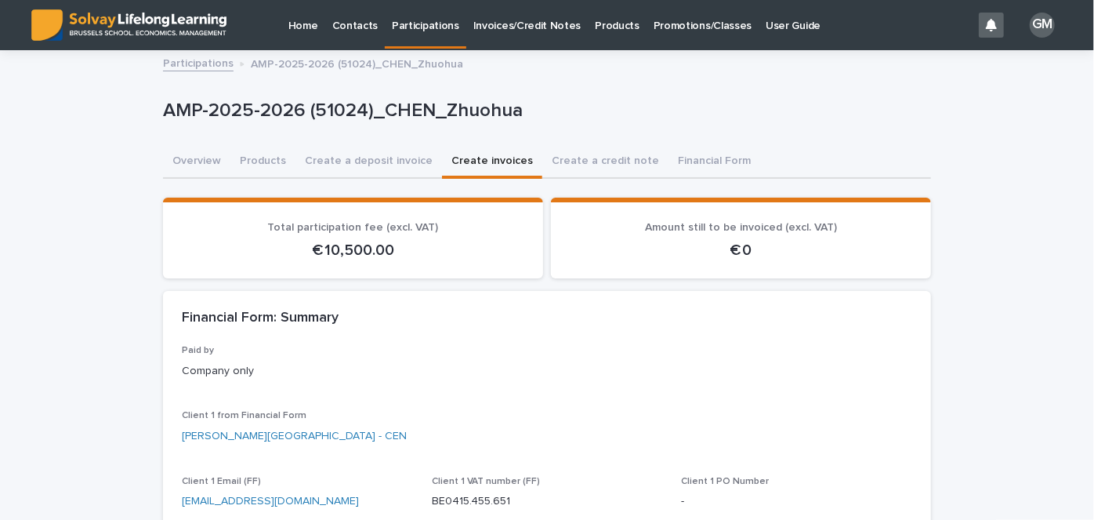
scroll to position [0, 0]
